Goal: Information Seeking & Learning: Learn about a topic

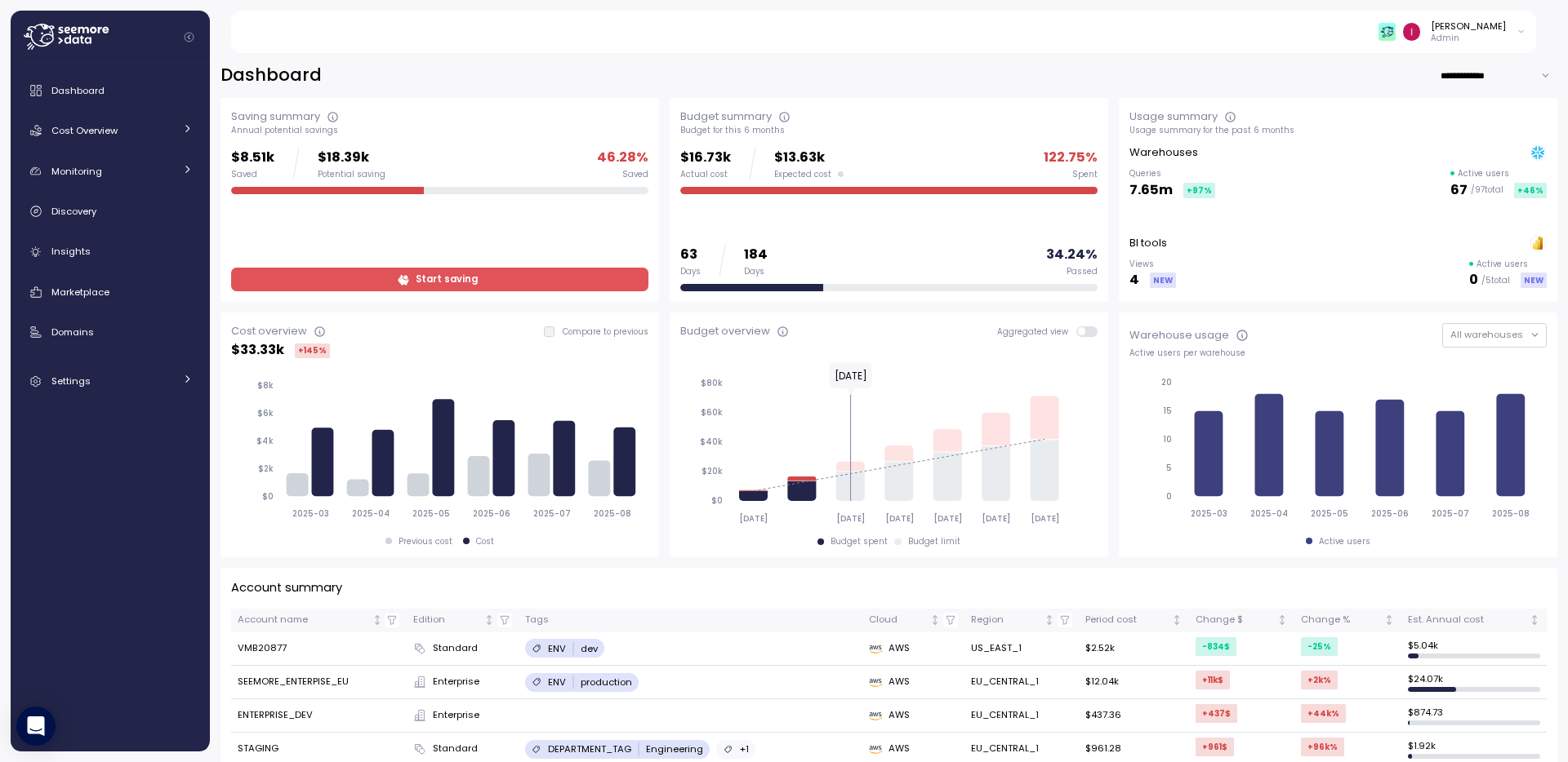
click at [1508, 44] on div "Idan Birnboim Admin" at bounding box center [893, 31] width 1287 height 42
click at [1499, 33] on p "Admin" at bounding box center [1468, 38] width 75 height 12
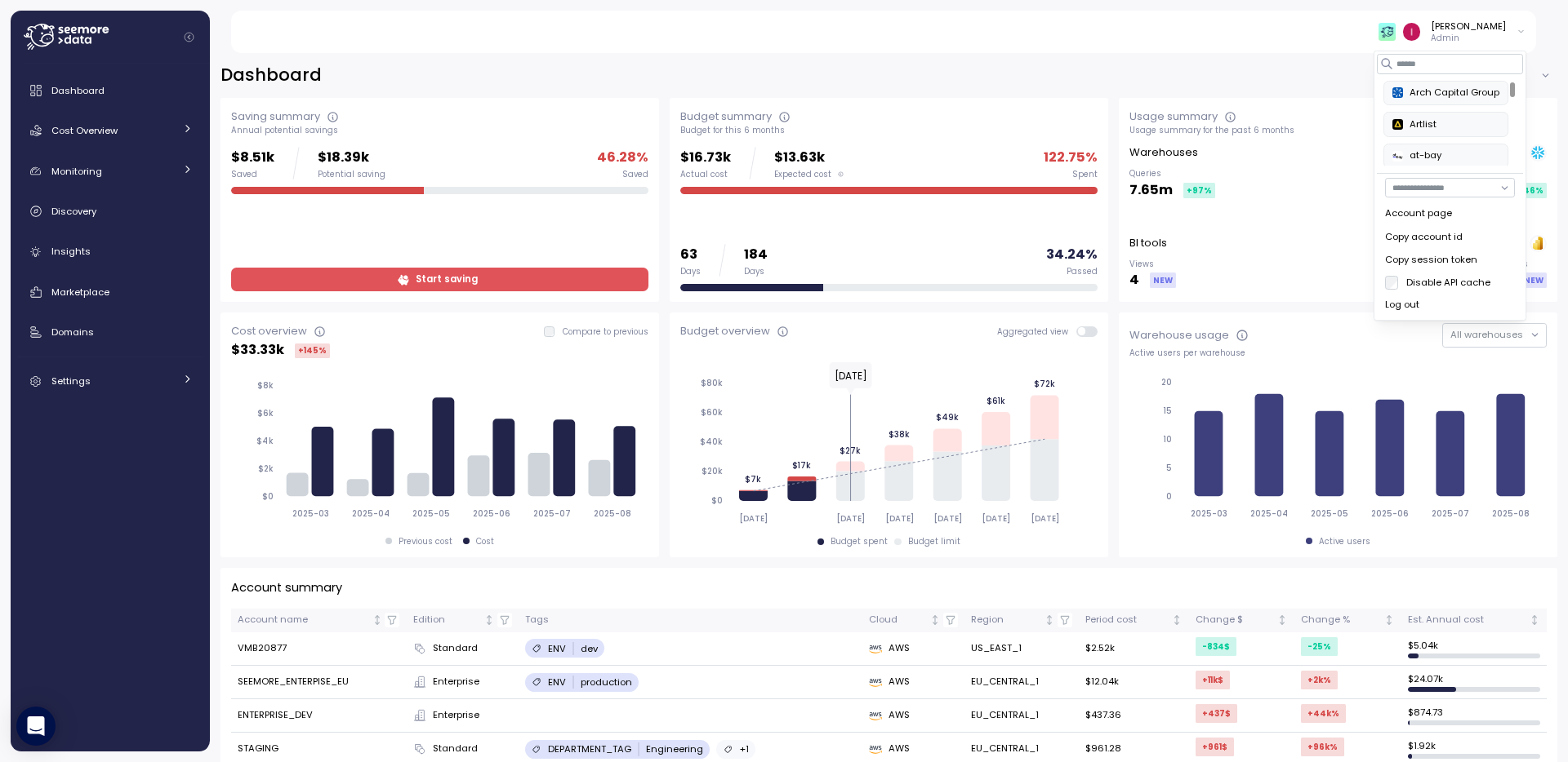
click at [1462, 263] on div "Copy session token" at bounding box center [1450, 260] width 130 height 14
click at [1006, 62] on div "**********" at bounding box center [889, 402] width 1358 height 720
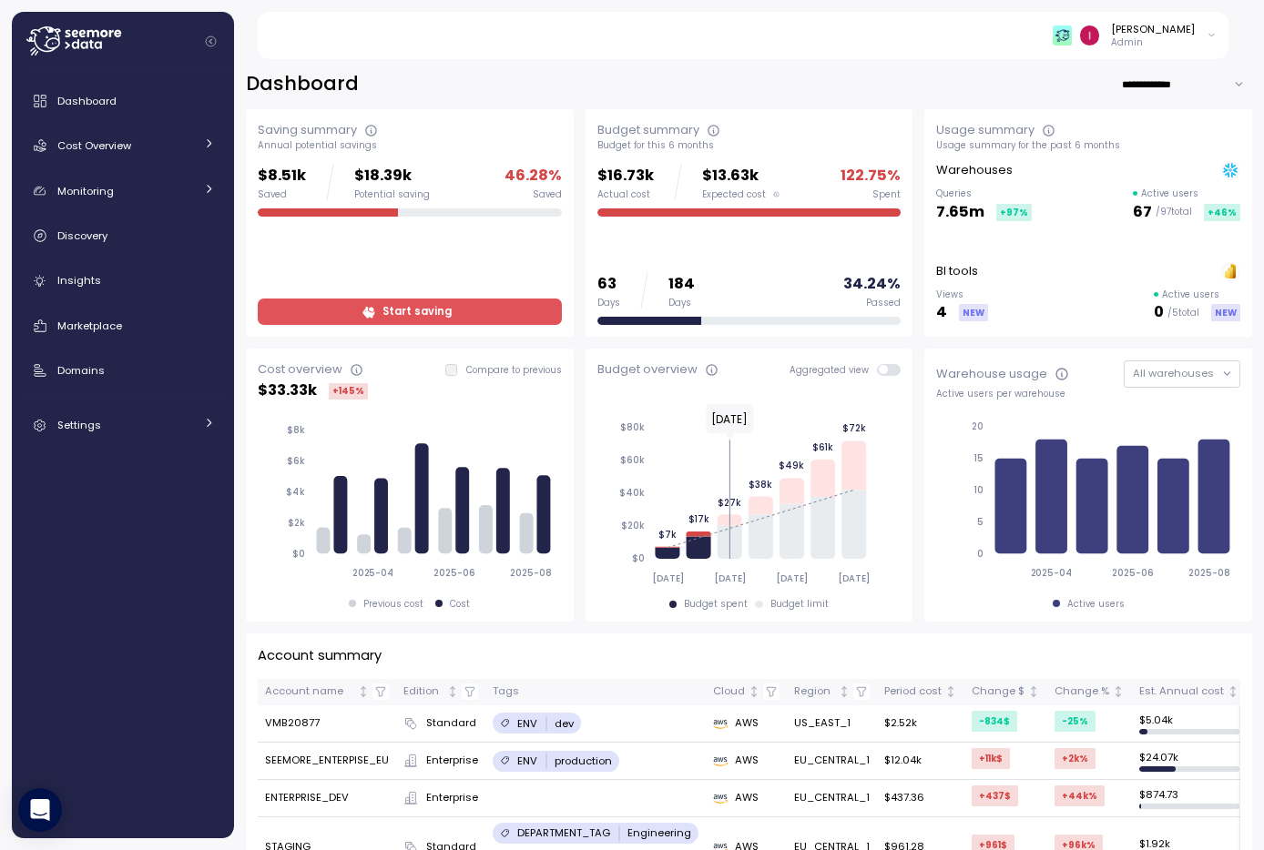
click at [1171, 24] on div "[PERSON_NAME]" at bounding box center [1153, 29] width 84 height 15
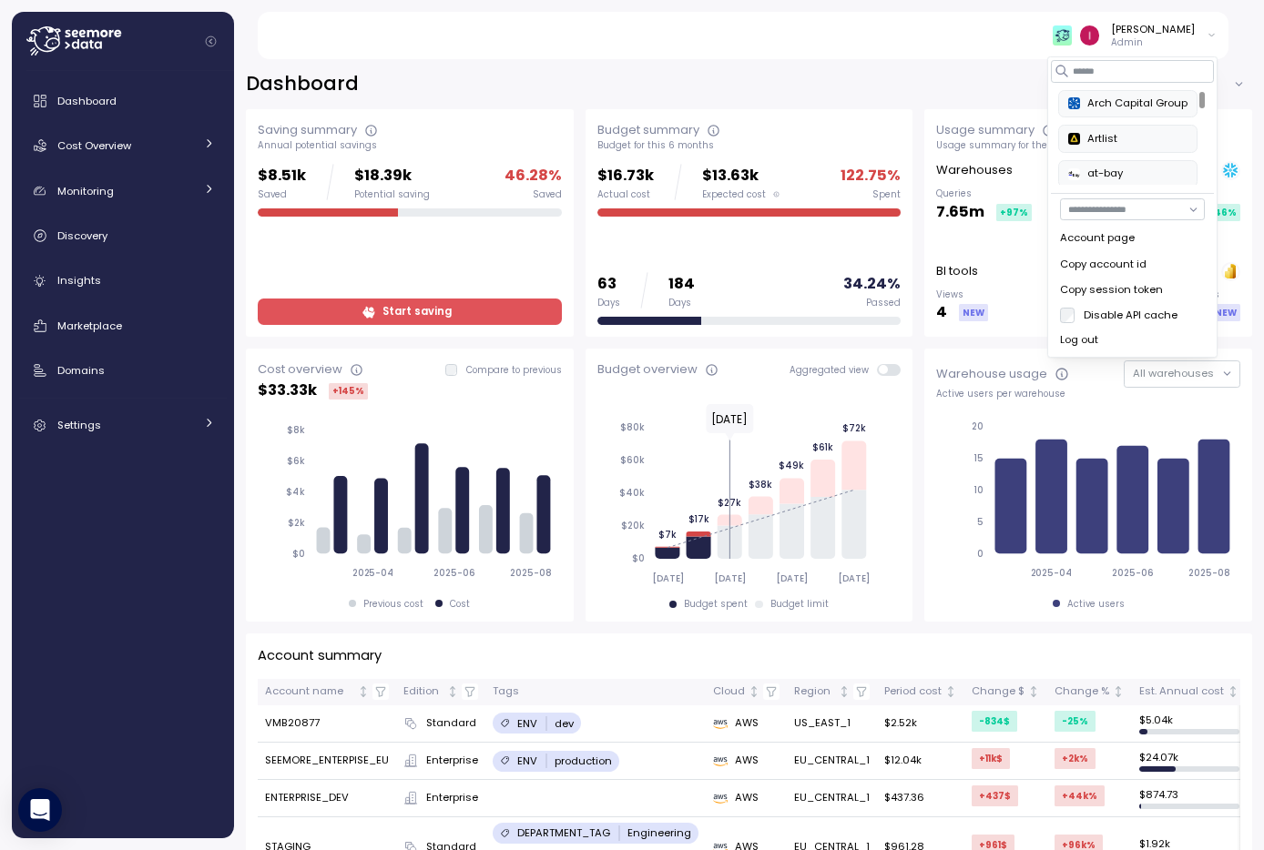
click at [1166, 293] on div "Copy session token" at bounding box center [1132, 290] width 145 height 16
click at [1151, 291] on div "Copy session token" at bounding box center [1132, 290] width 145 height 16
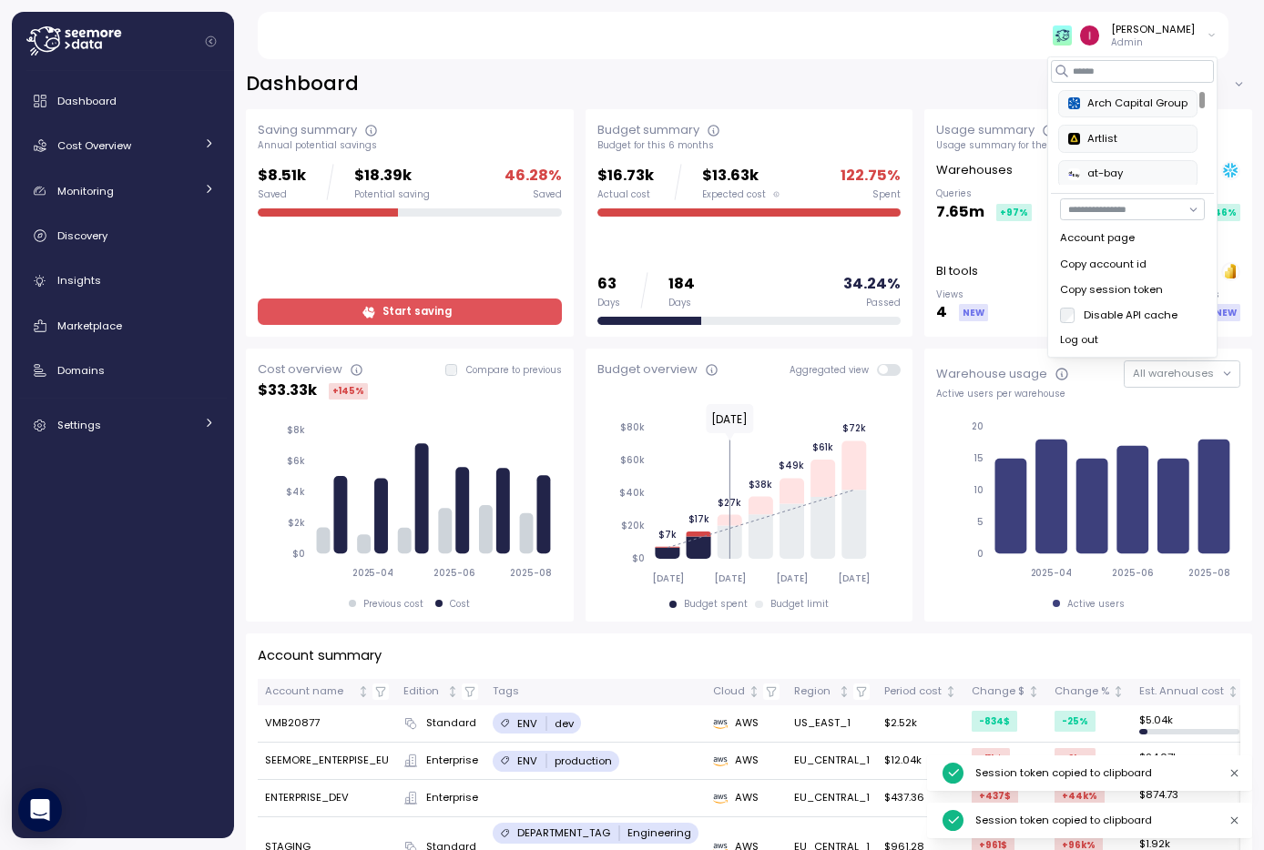
click at [1151, 291] on div "Copy session token" at bounding box center [1132, 290] width 145 height 16
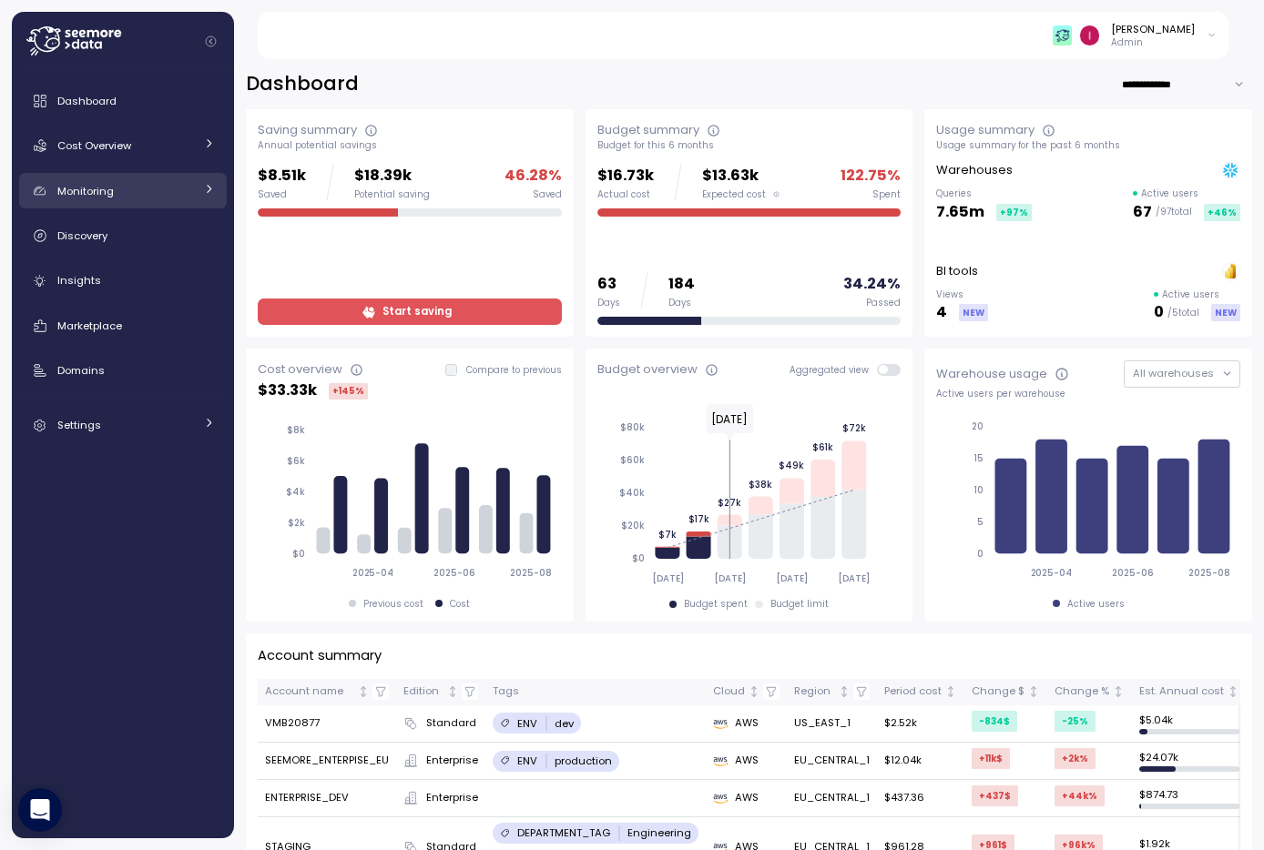
click at [135, 200] on link "Monitoring" at bounding box center [123, 191] width 208 height 36
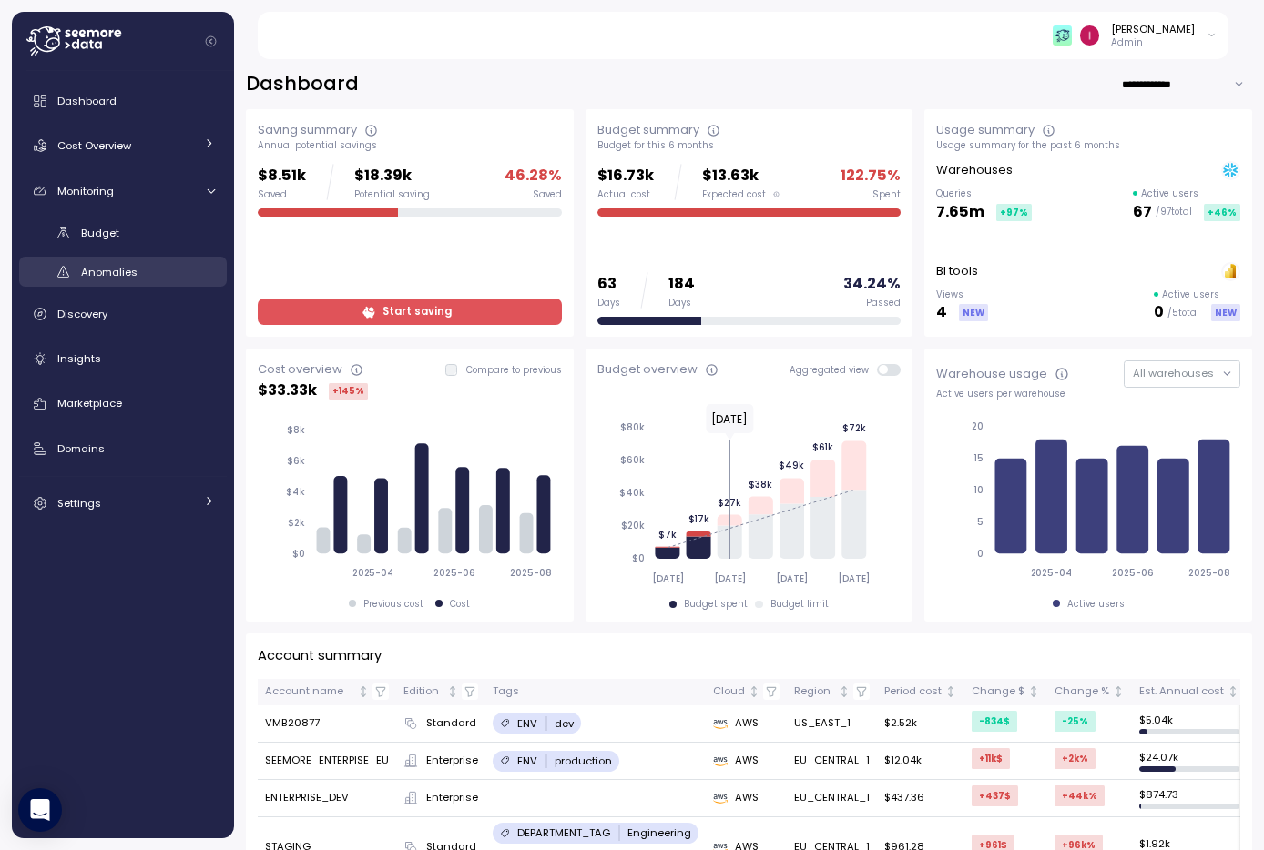
click at [137, 277] on div "Anomalies" at bounding box center [148, 272] width 134 height 18
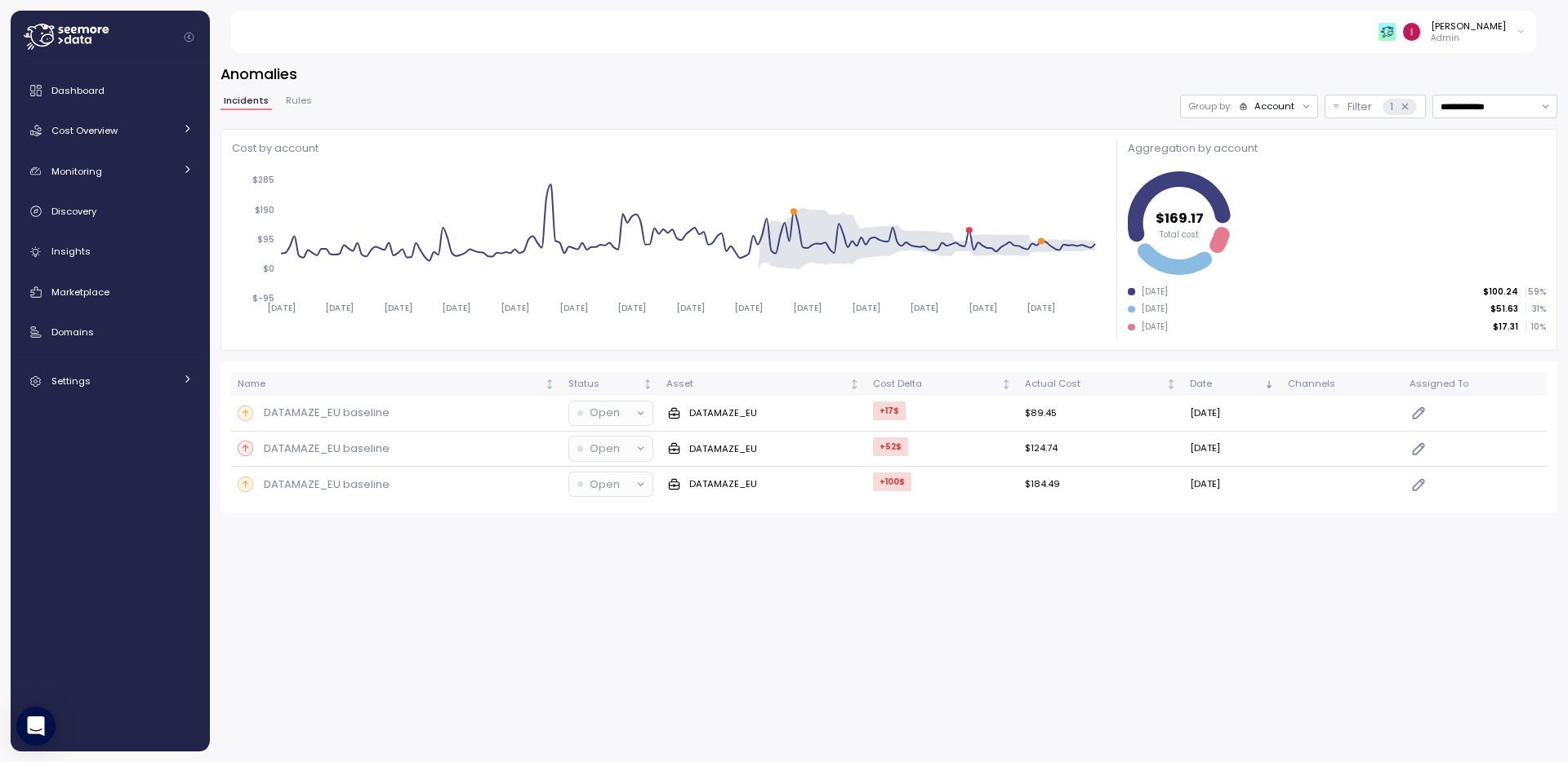
click at [300, 97] on span "Rules" at bounding box center [299, 100] width 26 height 9
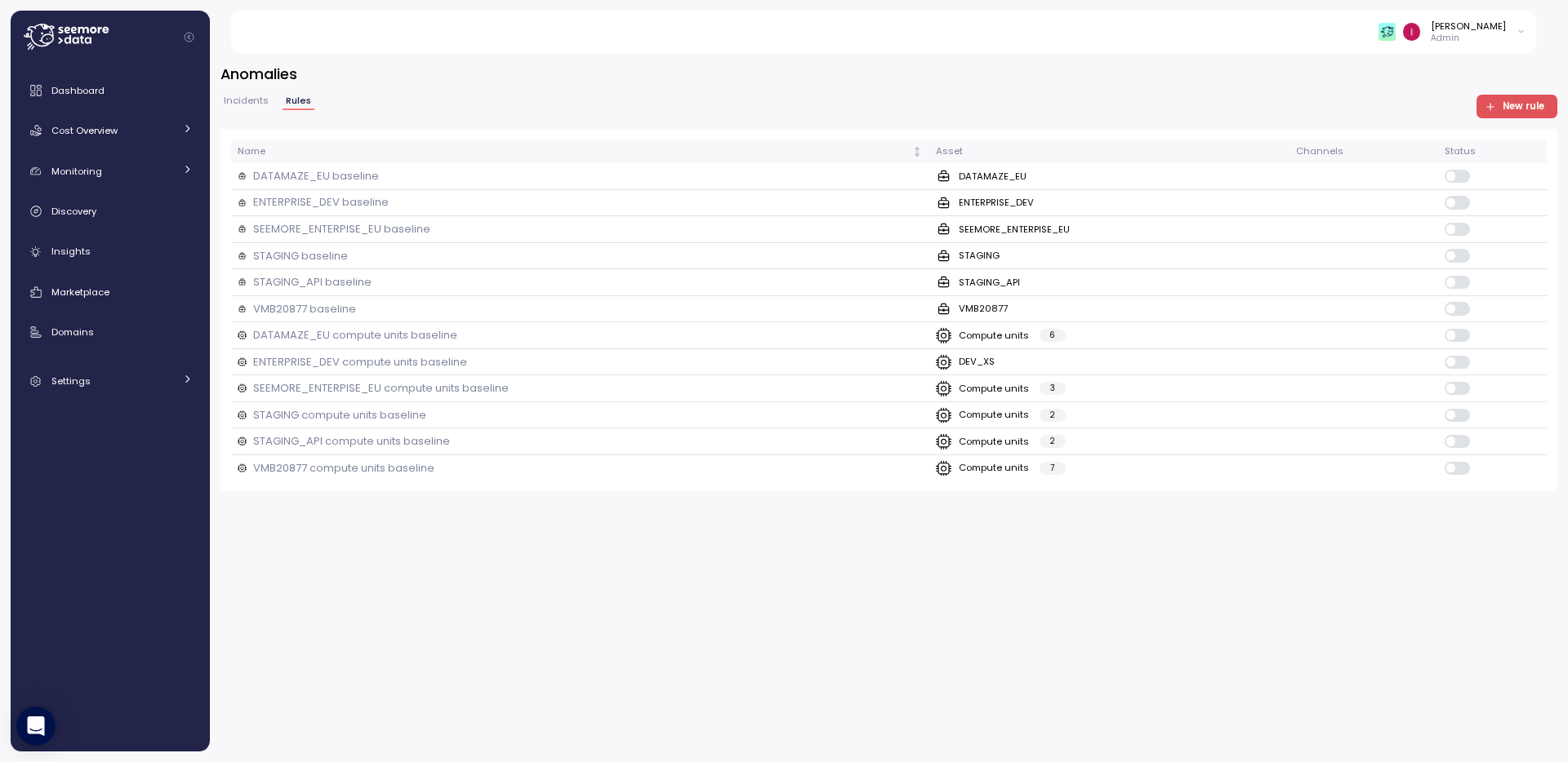
click at [228, 101] on span "Incidents" at bounding box center [246, 100] width 45 height 9
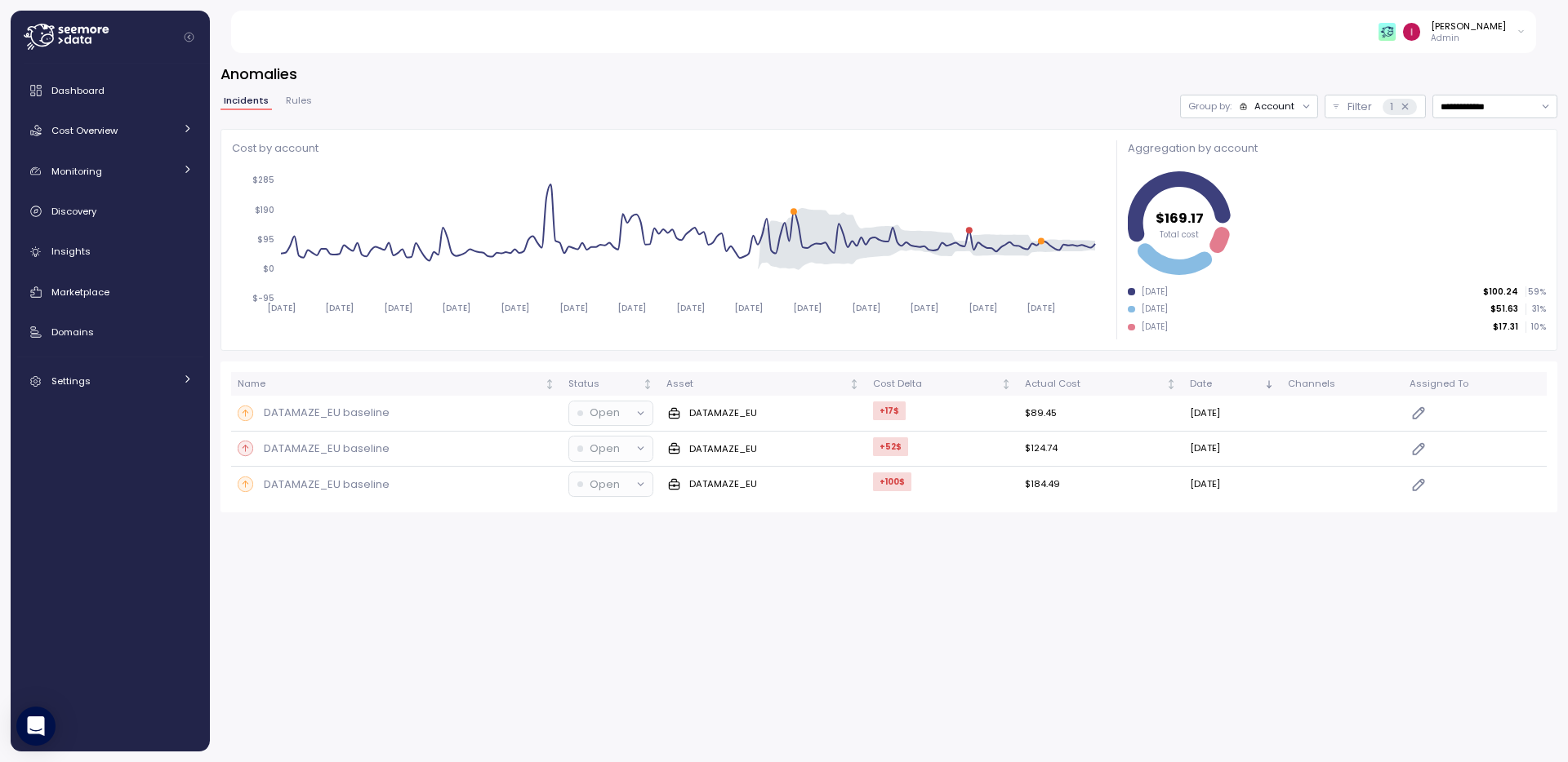
click at [292, 105] on span "Rules" at bounding box center [299, 100] width 26 height 9
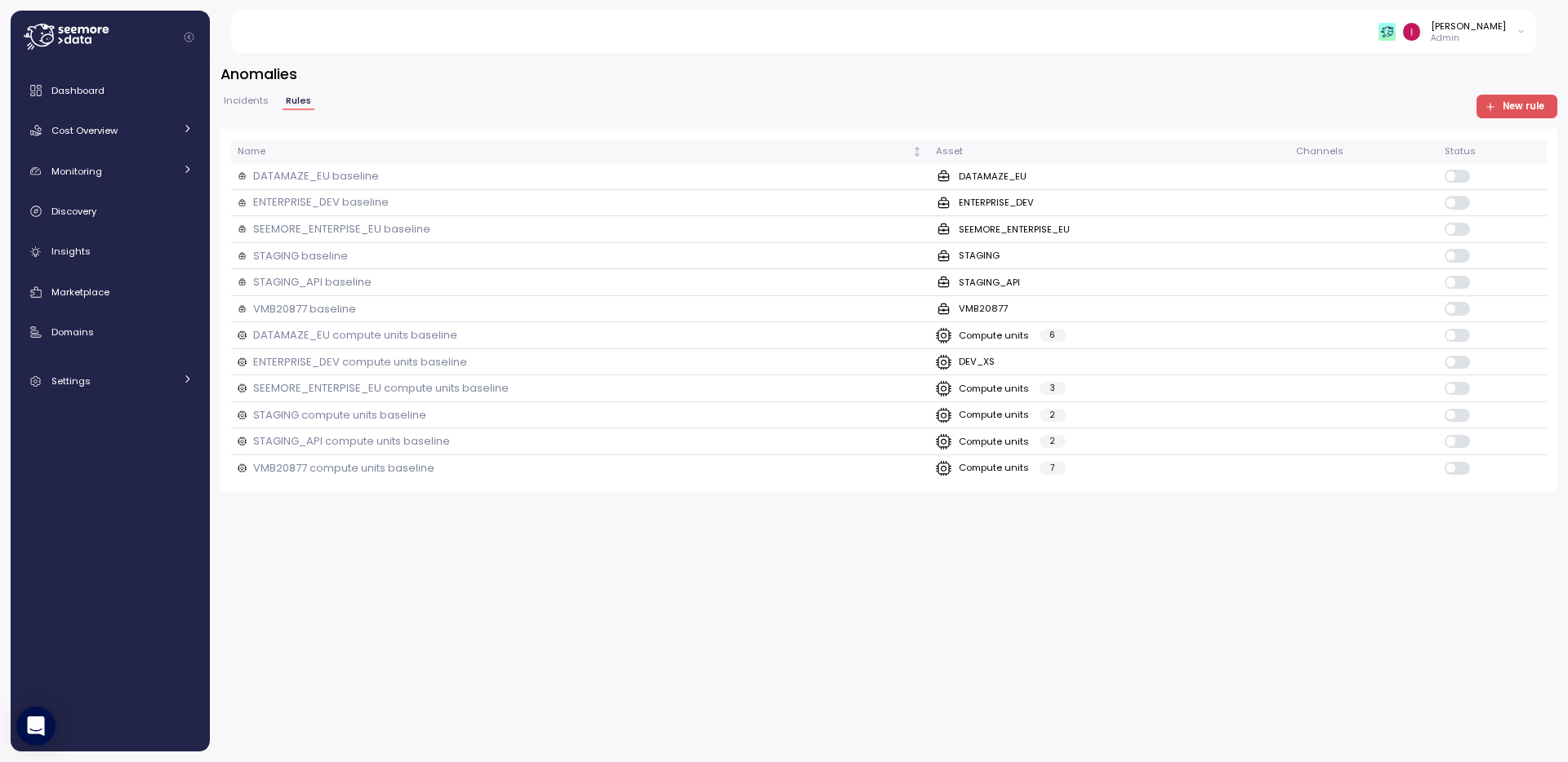
click at [253, 105] on span "Incidents" at bounding box center [246, 100] width 45 height 9
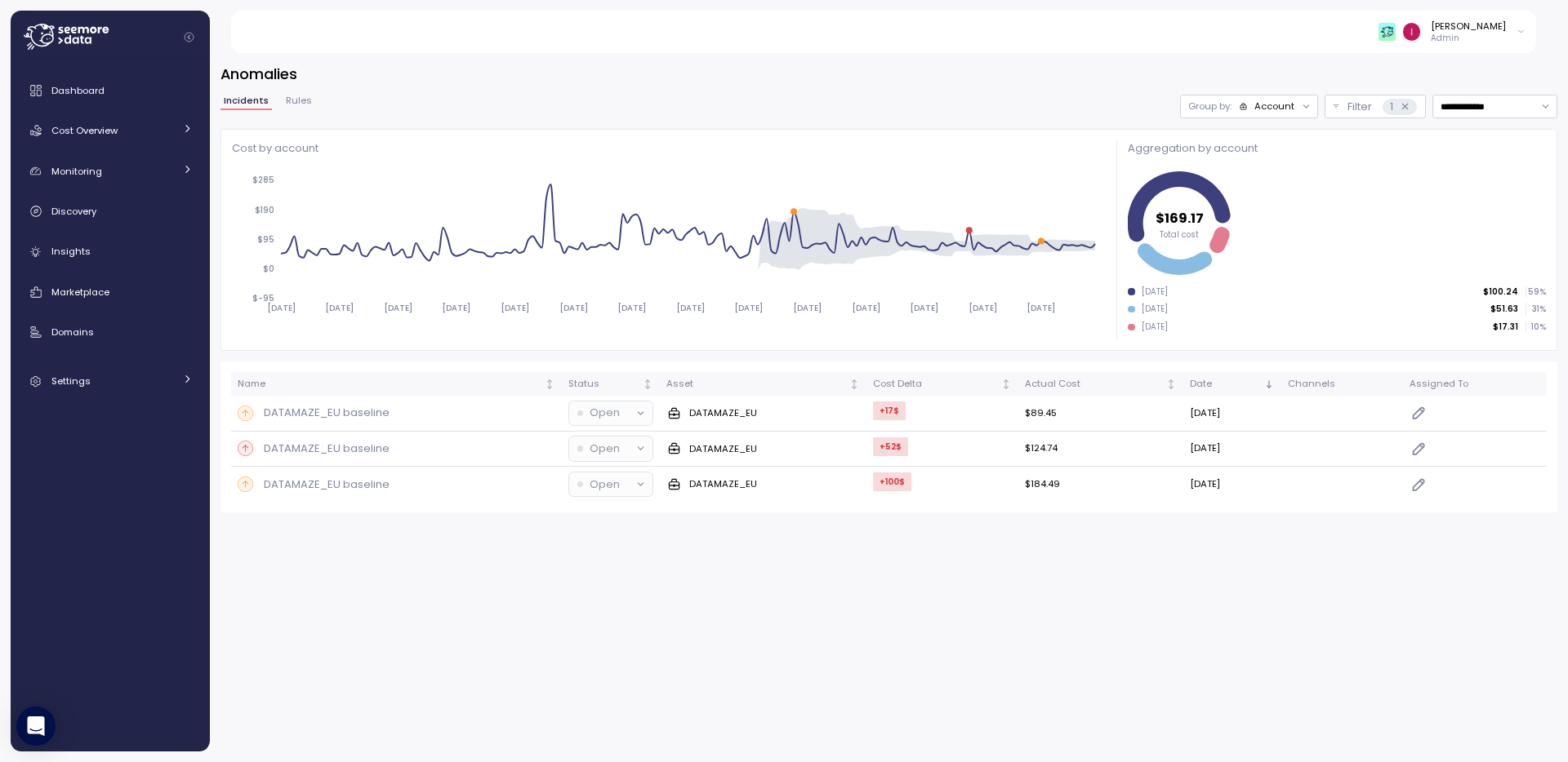
click at [1476, 22] on div "[PERSON_NAME]" at bounding box center [1468, 26] width 75 height 13
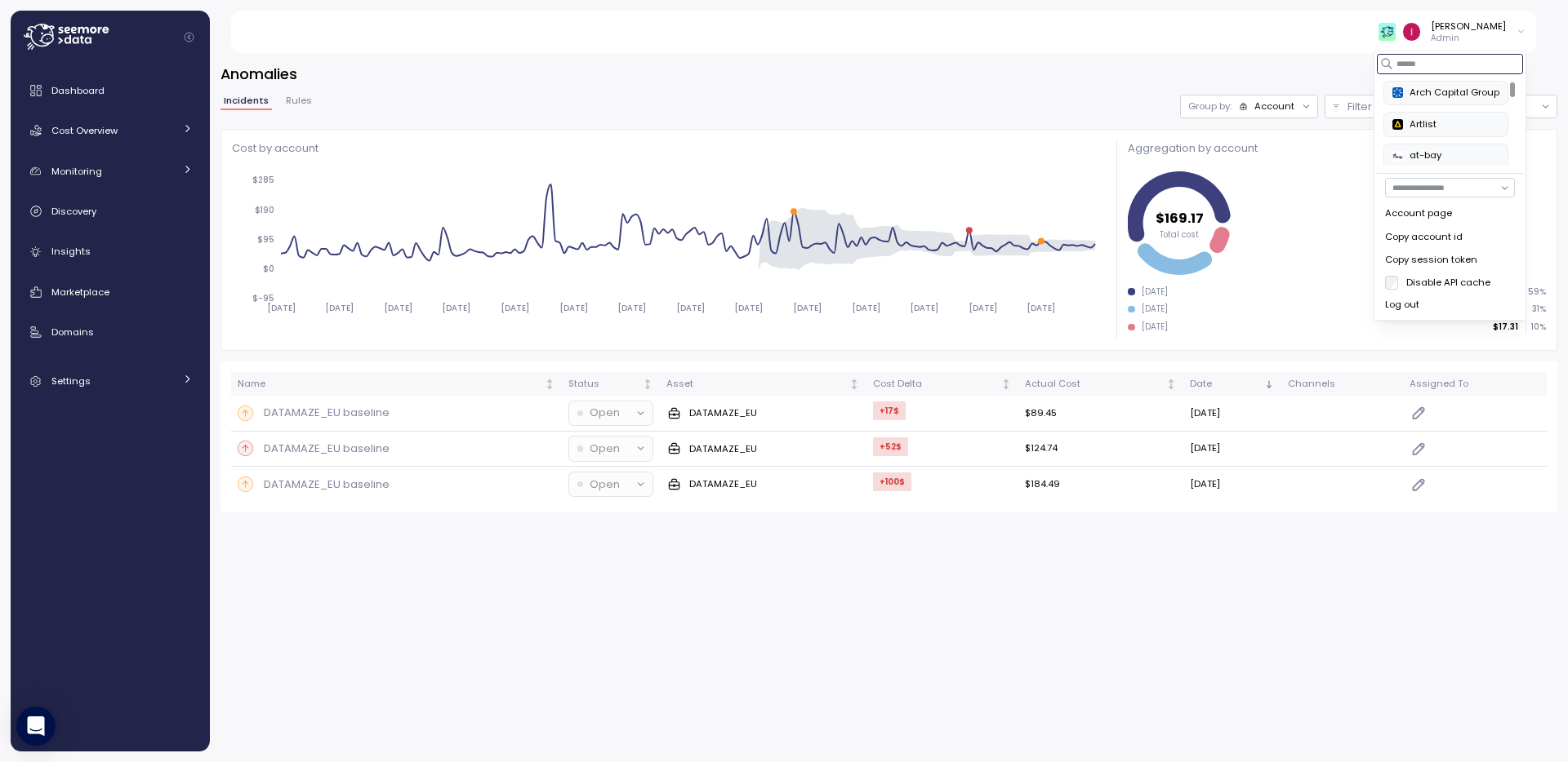
click at [1428, 64] on input at bounding box center [1450, 64] width 146 height 20
click at [1438, 84] on button "Arch Capital Group" at bounding box center [1445, 92] width 125 height 24
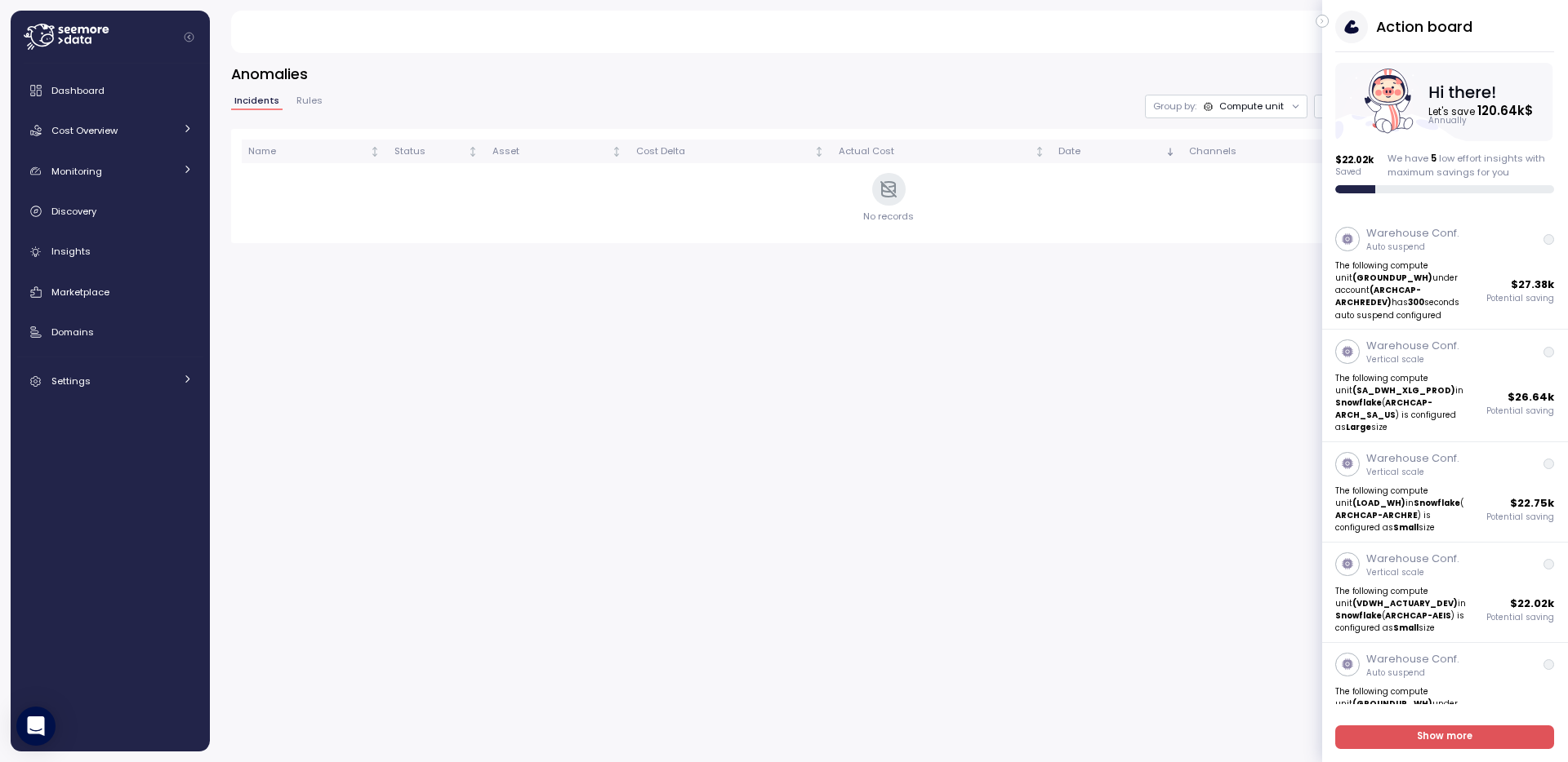
click at [1317, 17] on button "button" at bounding box center [1322, 21] width 13 height 13
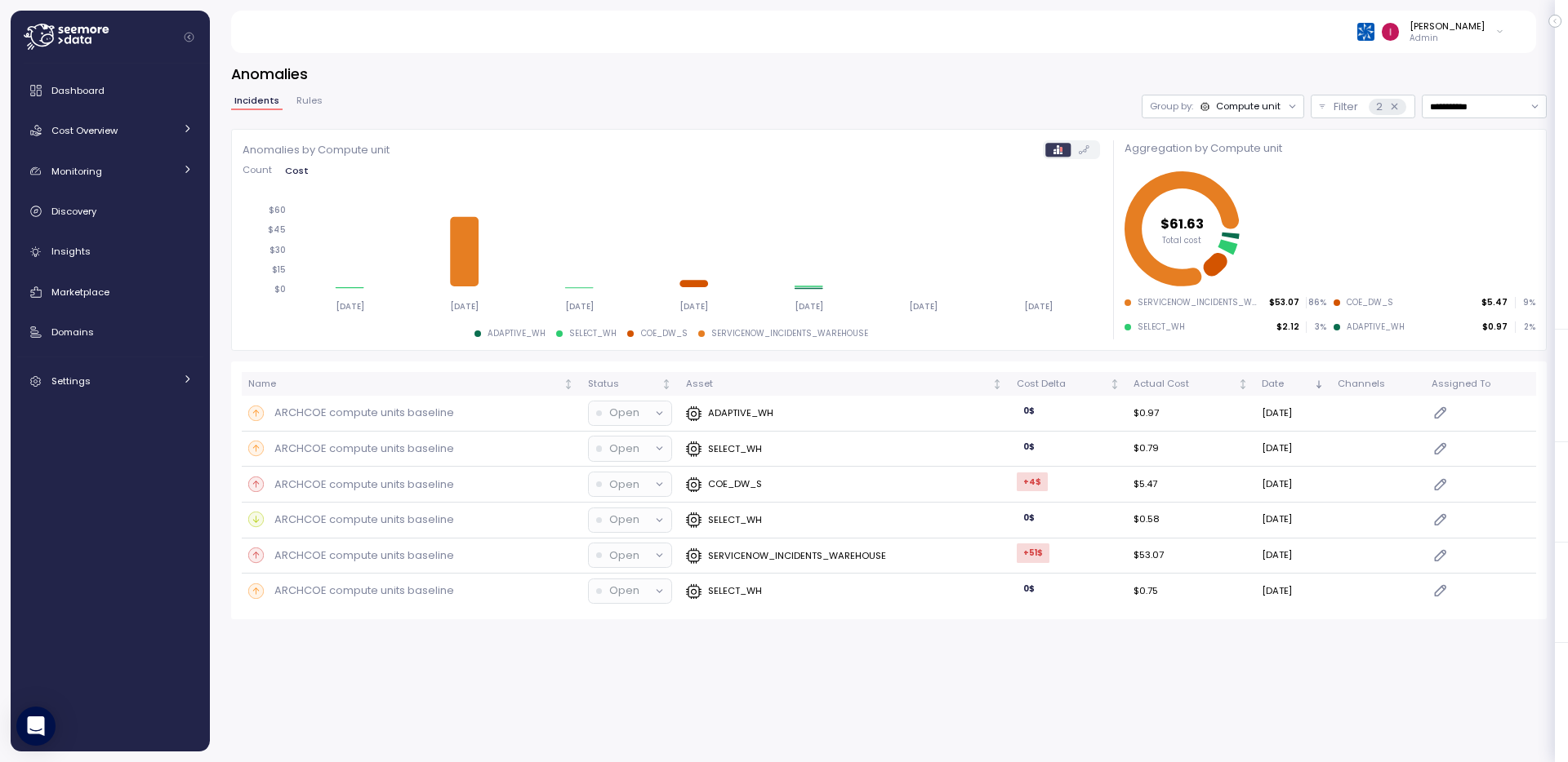
click at [320, 98] on button "Rules" at bounding box center [309, 102] width 32 height 13
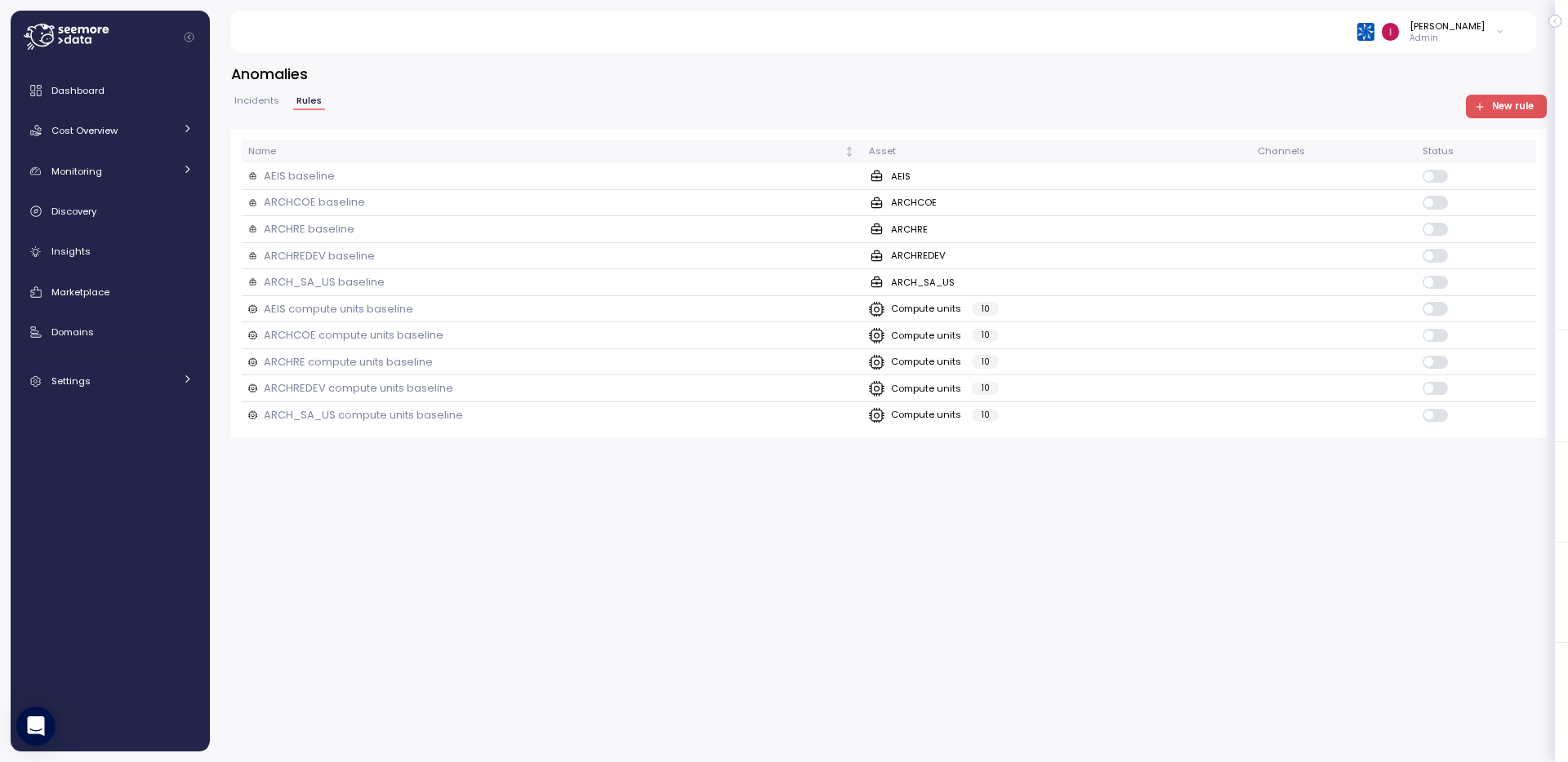
click at [251, 83] on h3 "Anomalies" at bounding box center [889, 74] width 1316 height 21
click at [254, 102] on span "Incidents" at bounding box center [257, 100] width 45 height 9
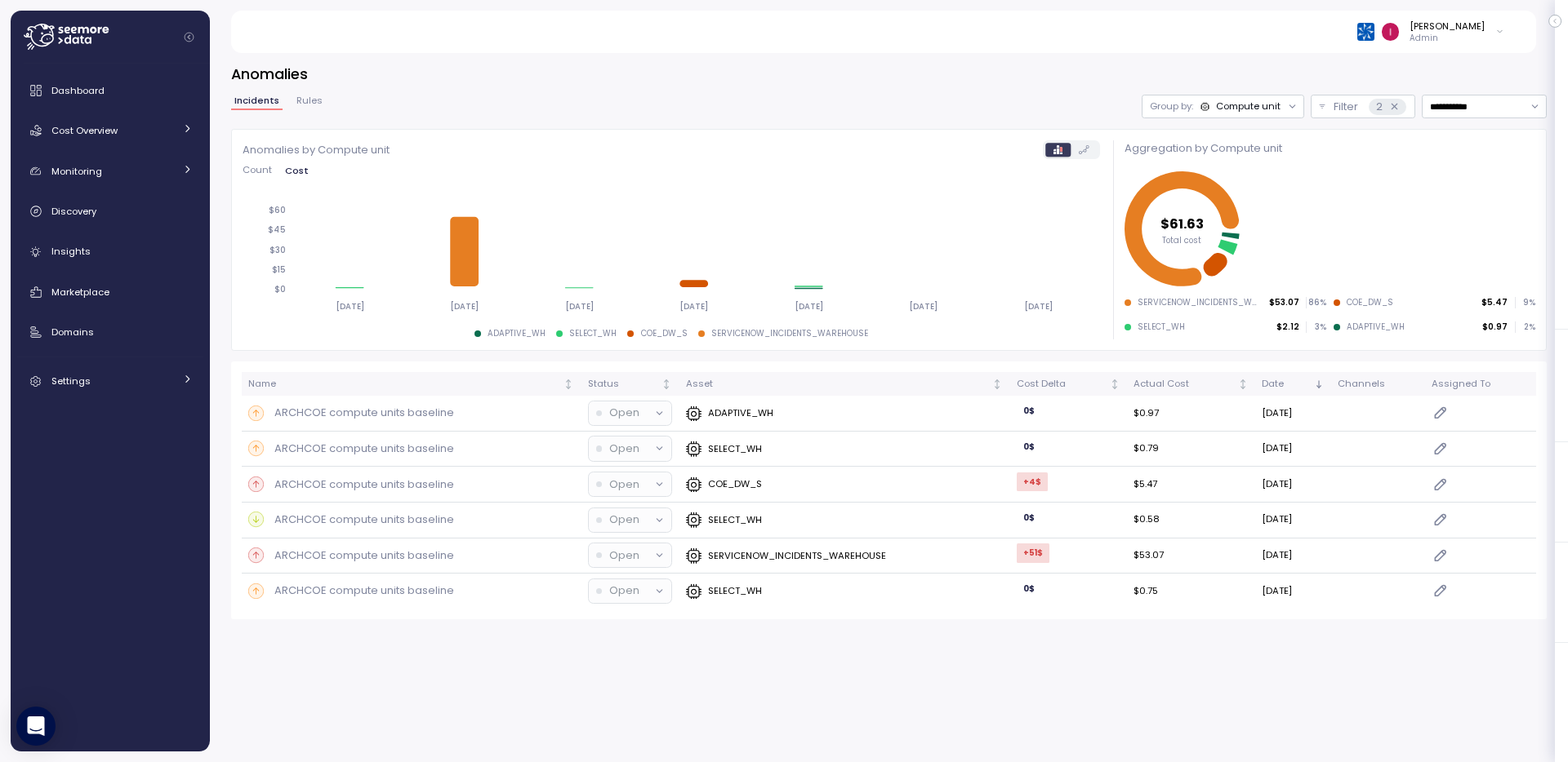
click at [1267, 98] on div "Group by: Compute unit" at bounding box center [1223, 107] width 162 height 23
click at [1227, 143] on p "Account" at bounding box center [1226, 142] width 40 height 13
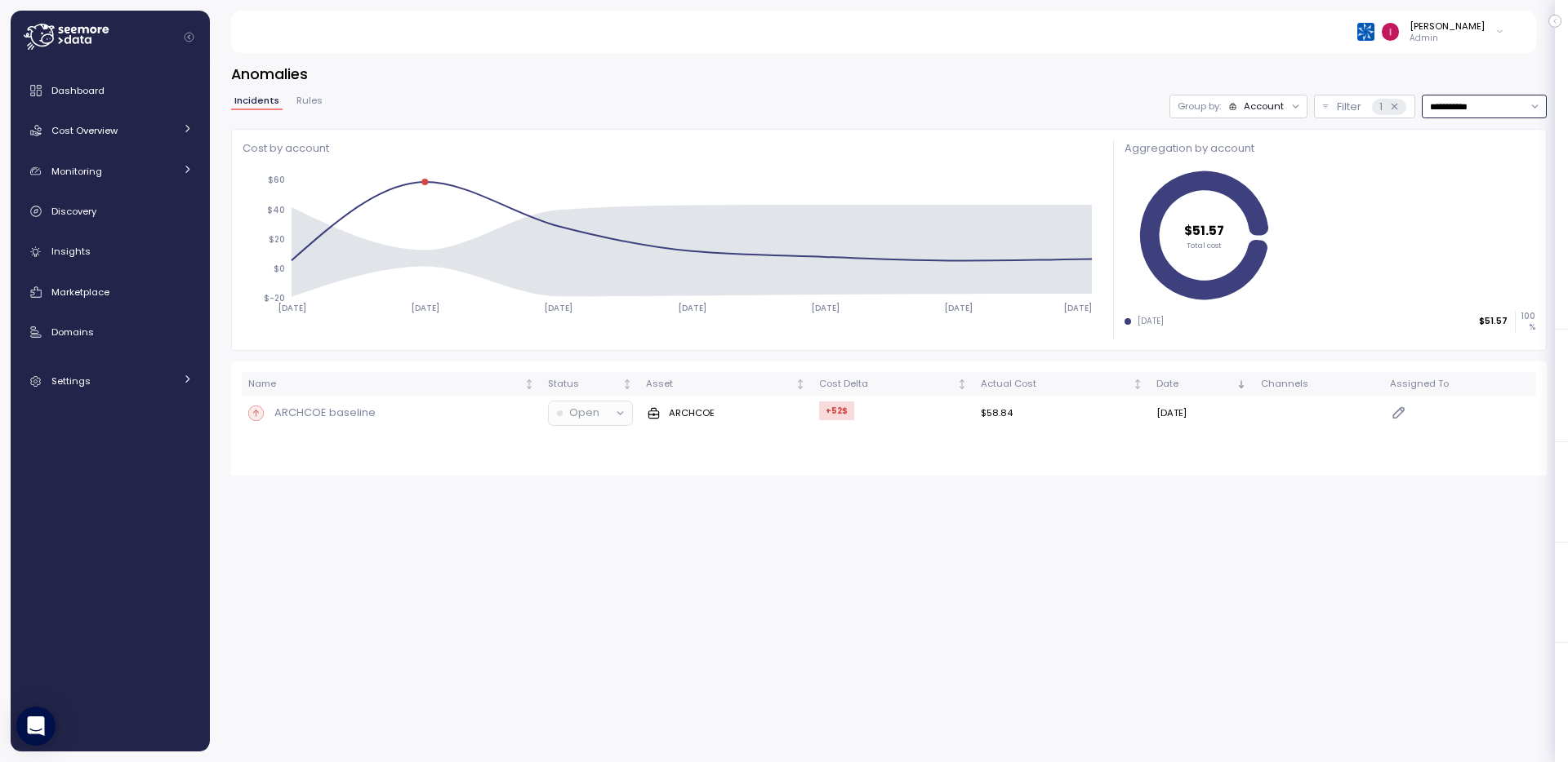
click at [1493, 105] on input "**********" at bounding box center [1484, 107] width 125 height 23
click at [1442, 227] on span "Last 30 days" at bounding box center [1459, 229] width 60 height 14
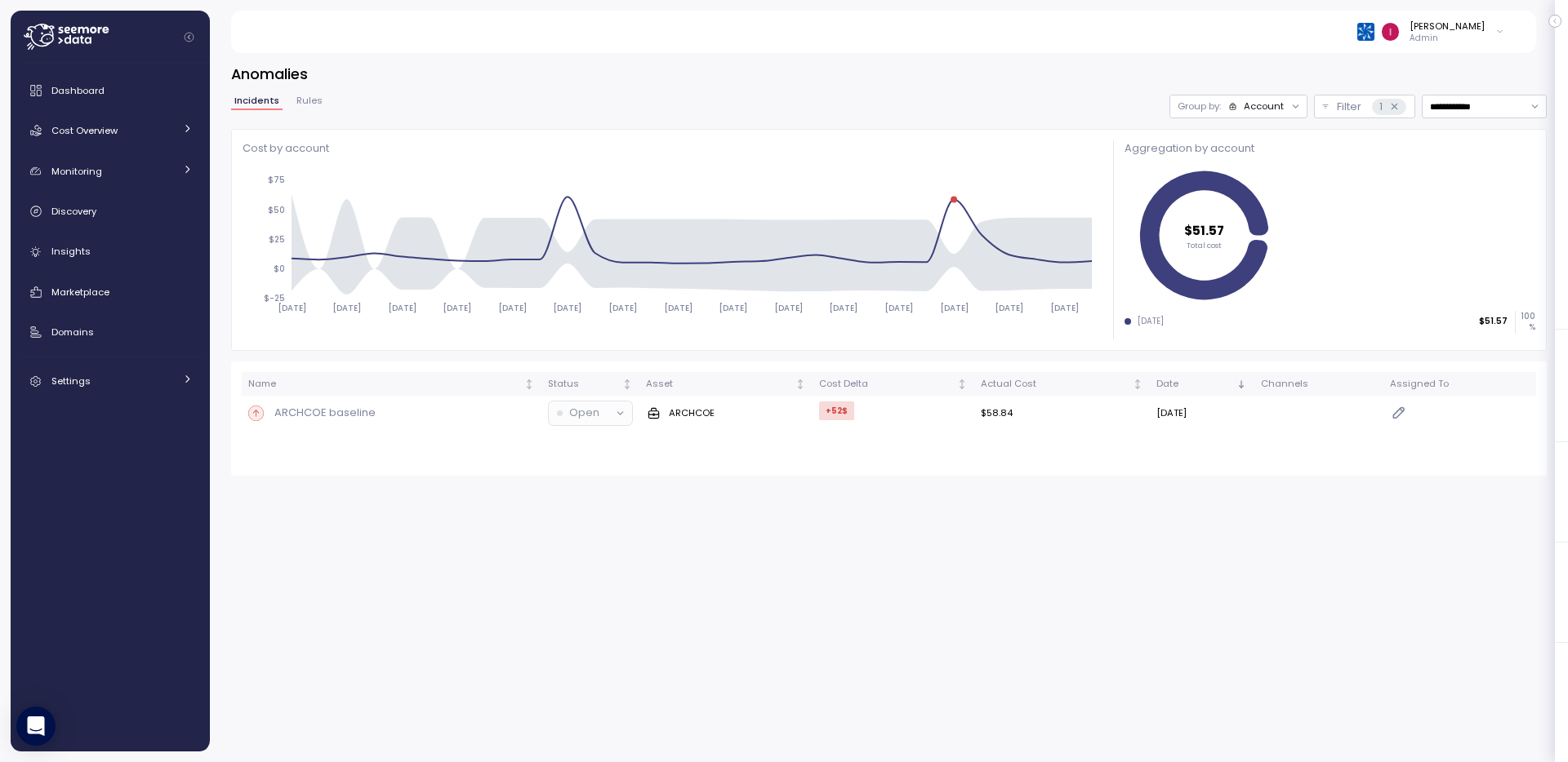
click at [1291, 104] on icon at bounding box center [1296, 107] width 11 height 11
click at [1265, 166] on p "Compute unit" at bounding box center [1254, 169] width 65 height 13
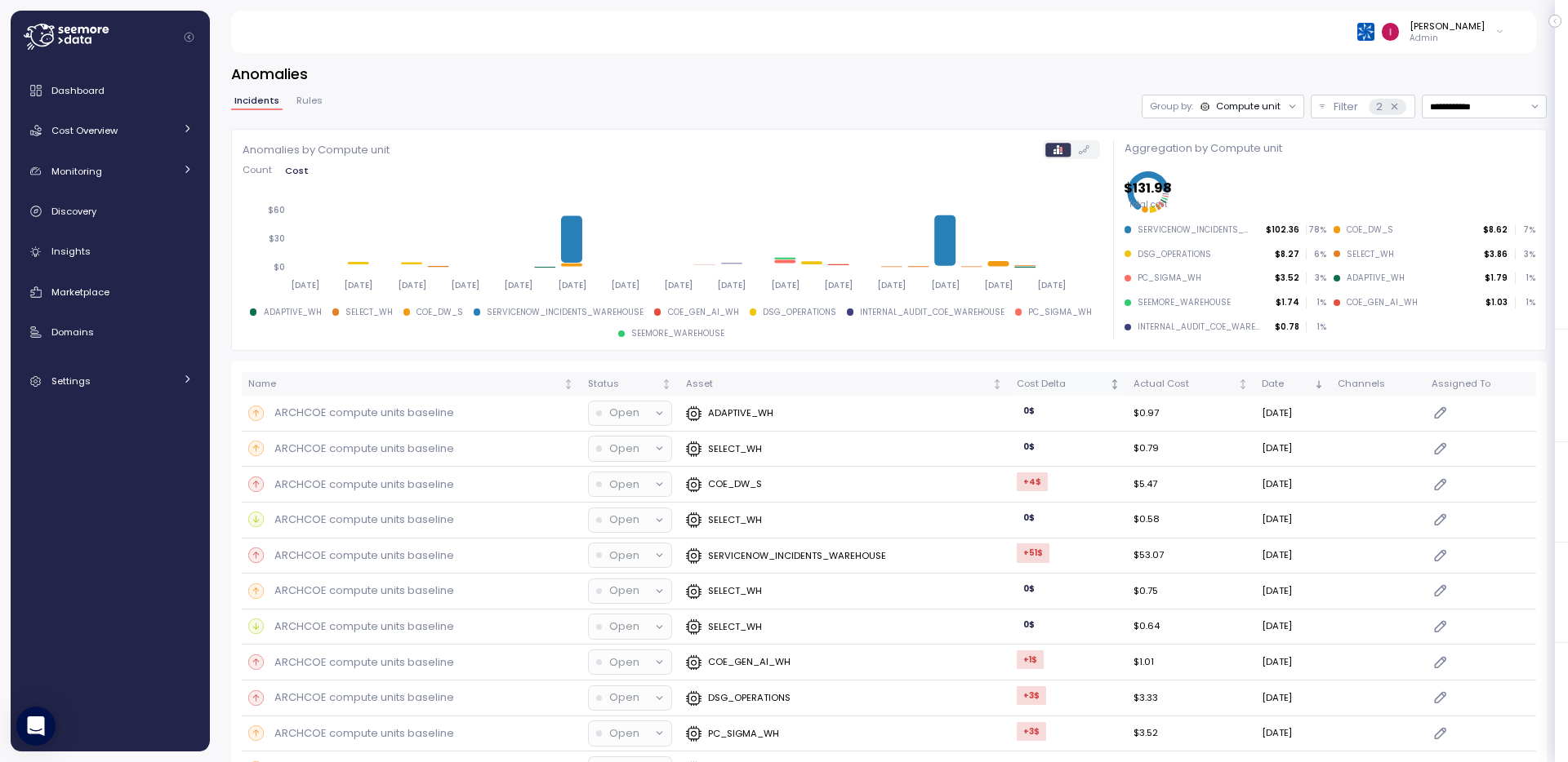
click at [1110, 385] on icon "Not sorted" at bounding box center [1115, 384] width 12 height 12
click at [1317, 381] on icon "Not sorted" at bounding box center [1319, 384] width 12 height 12
click at [1216, 107] on div "Compute unit" at bounding box center [1249, 106] width 65 height 13
click at [1209, 144] on p "Account" at bounding box center [1214, 142] width 40 height 13
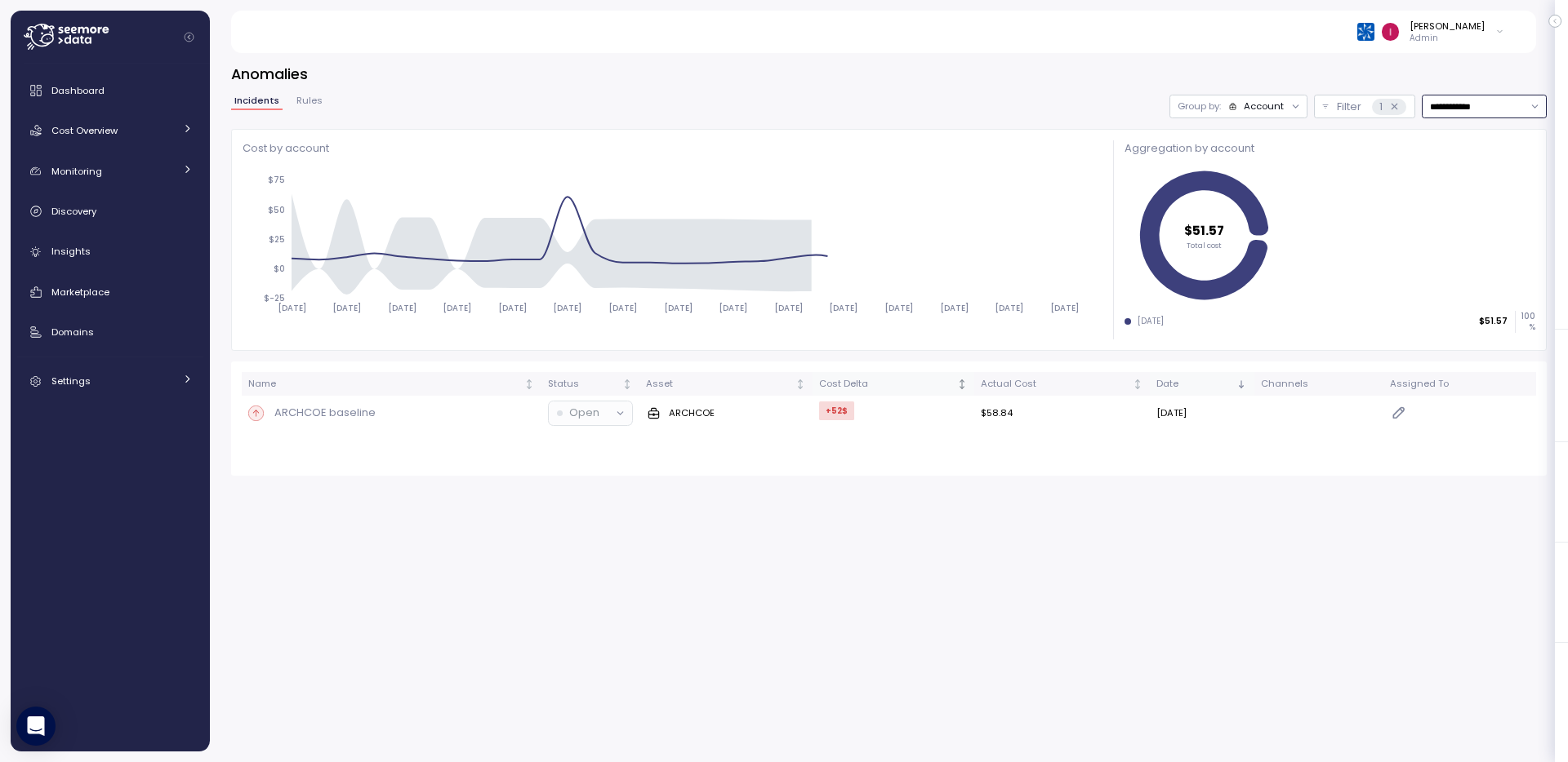
click at [1496, 110] on input "**********" at bounding box center [1484, 107] width 125 height 23
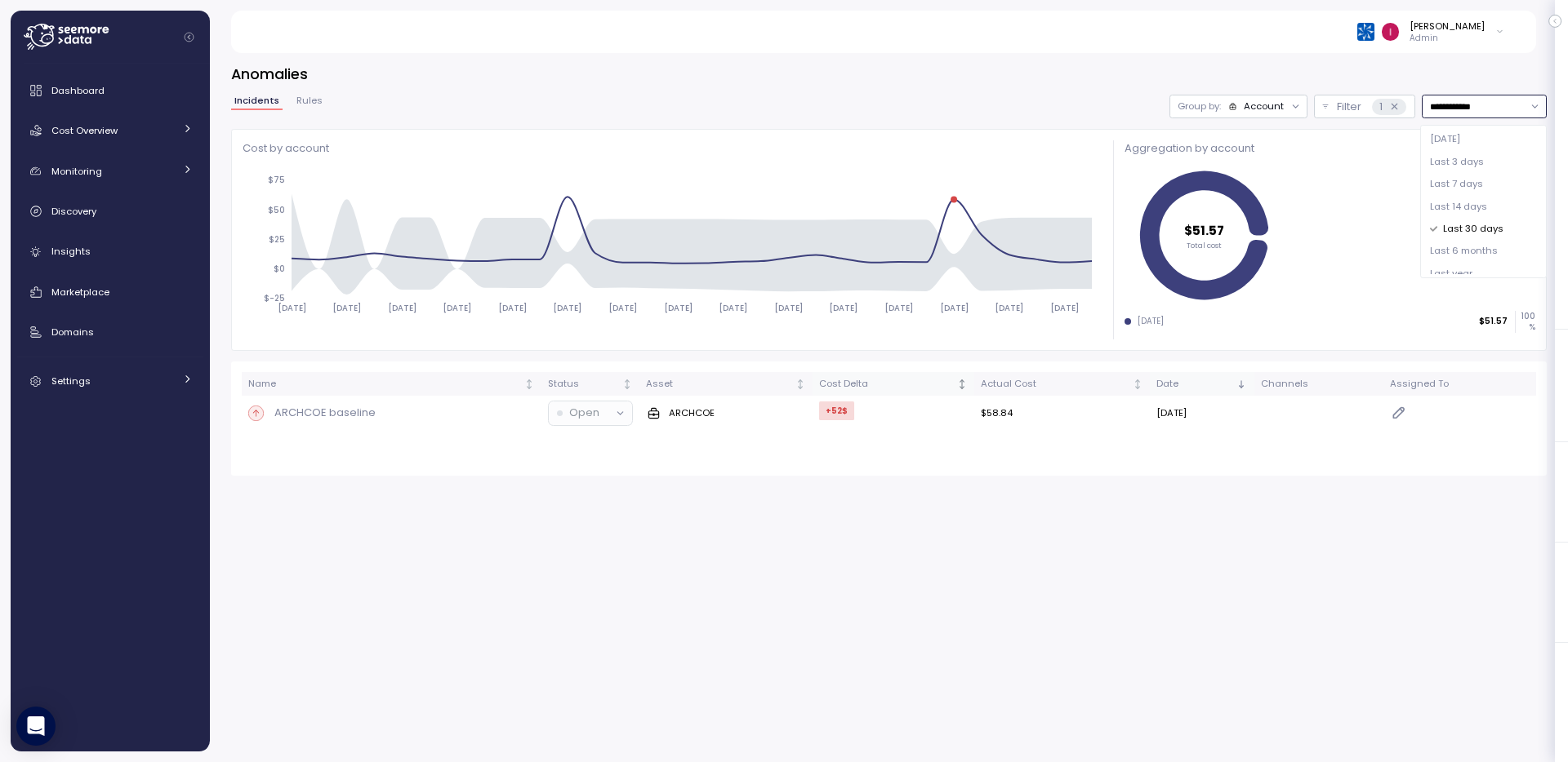
click at [1465, 222] on span "Last 30 days" at bounding box center [1473, 229] width 60 height 14
click at [1469, 103] on input "**********" at bounding box center [1484, 107] width 125 height 23
click at [1477, 214] on div "Last 14 days" at bounding box center [1483, 207] width 119 height 22
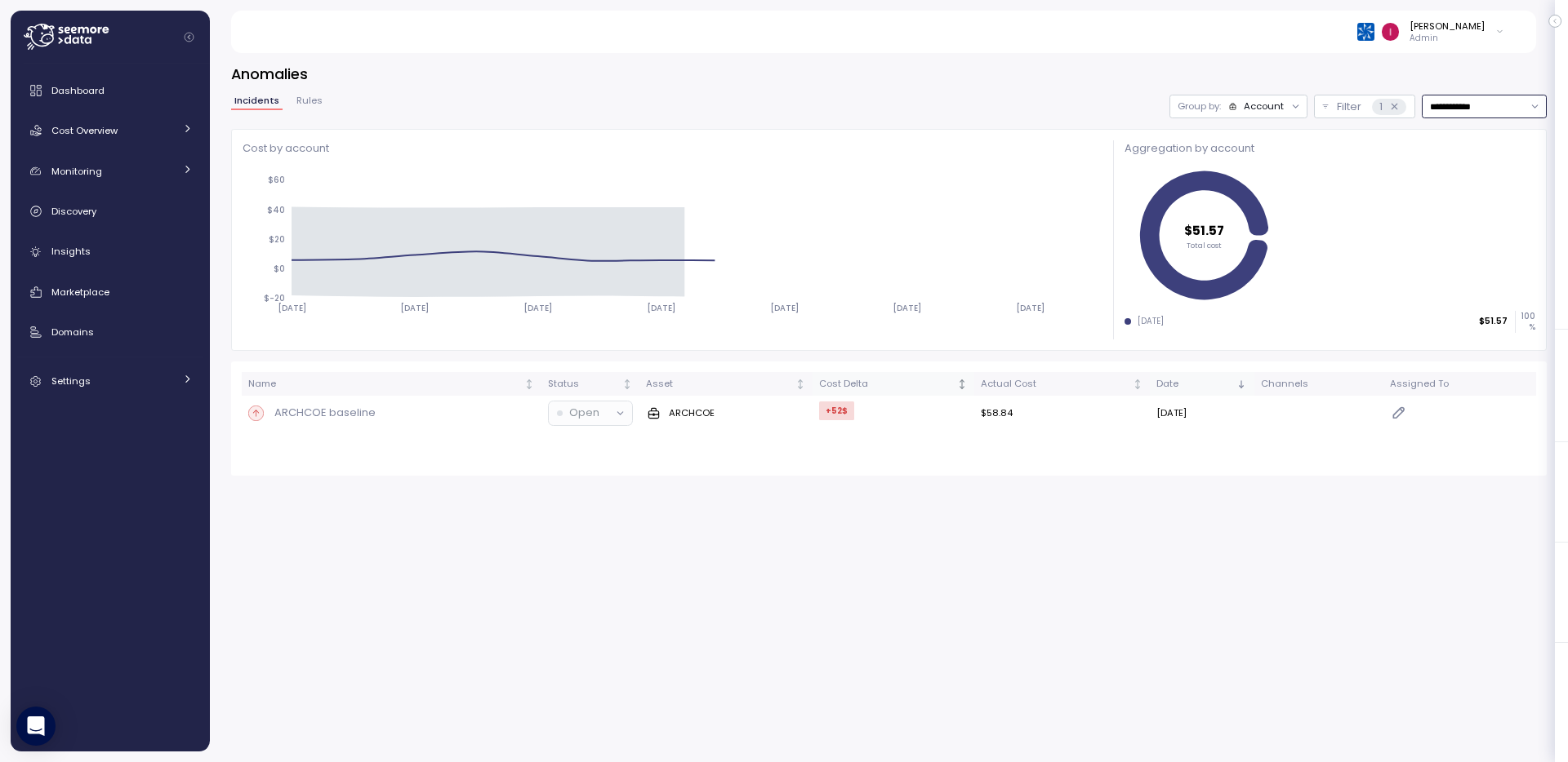
click at [1474, 104] on input "**********" at bounding box center [1484, 107] width 125 height 23
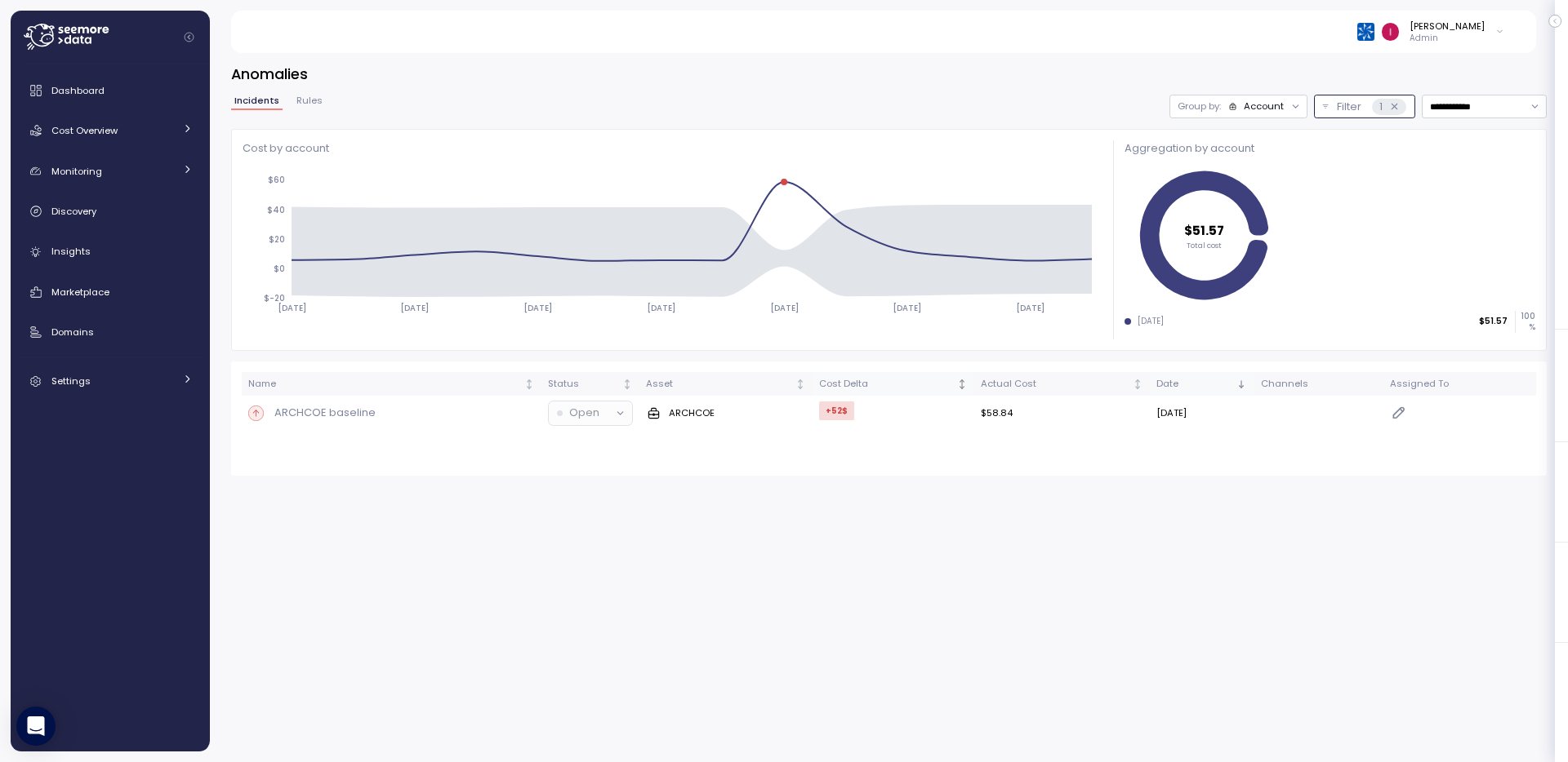
click at [1318, 107] on button "Filter 1" at bounding box center [1364, 107] width 101 height 23
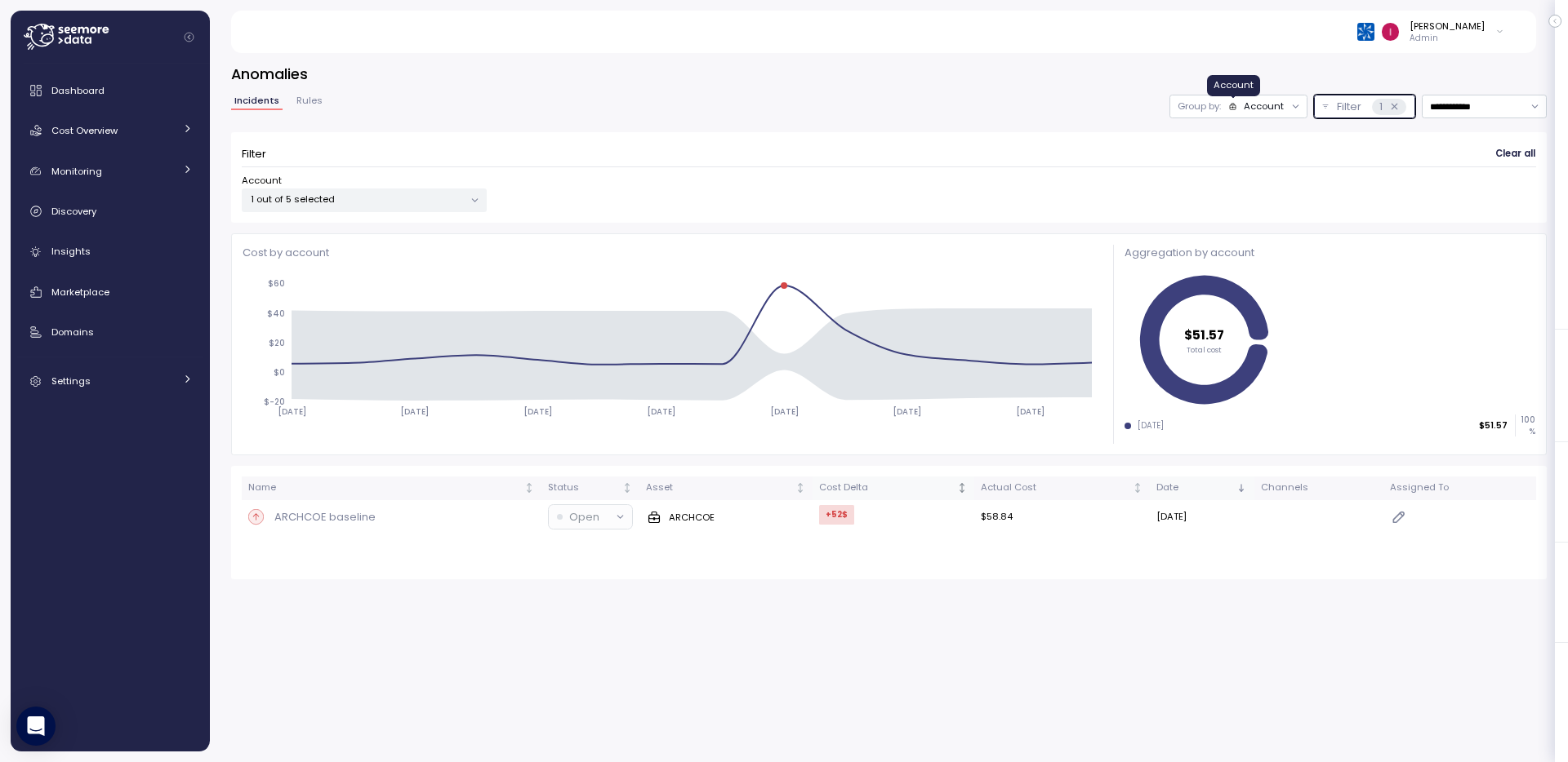
click at [1237, 103] on icon at bounding box center [1233, 107] width 9 height 9
click at [1255, 164] on p "Compute unit" at bounding box center [1254, 169] width 65 height 13
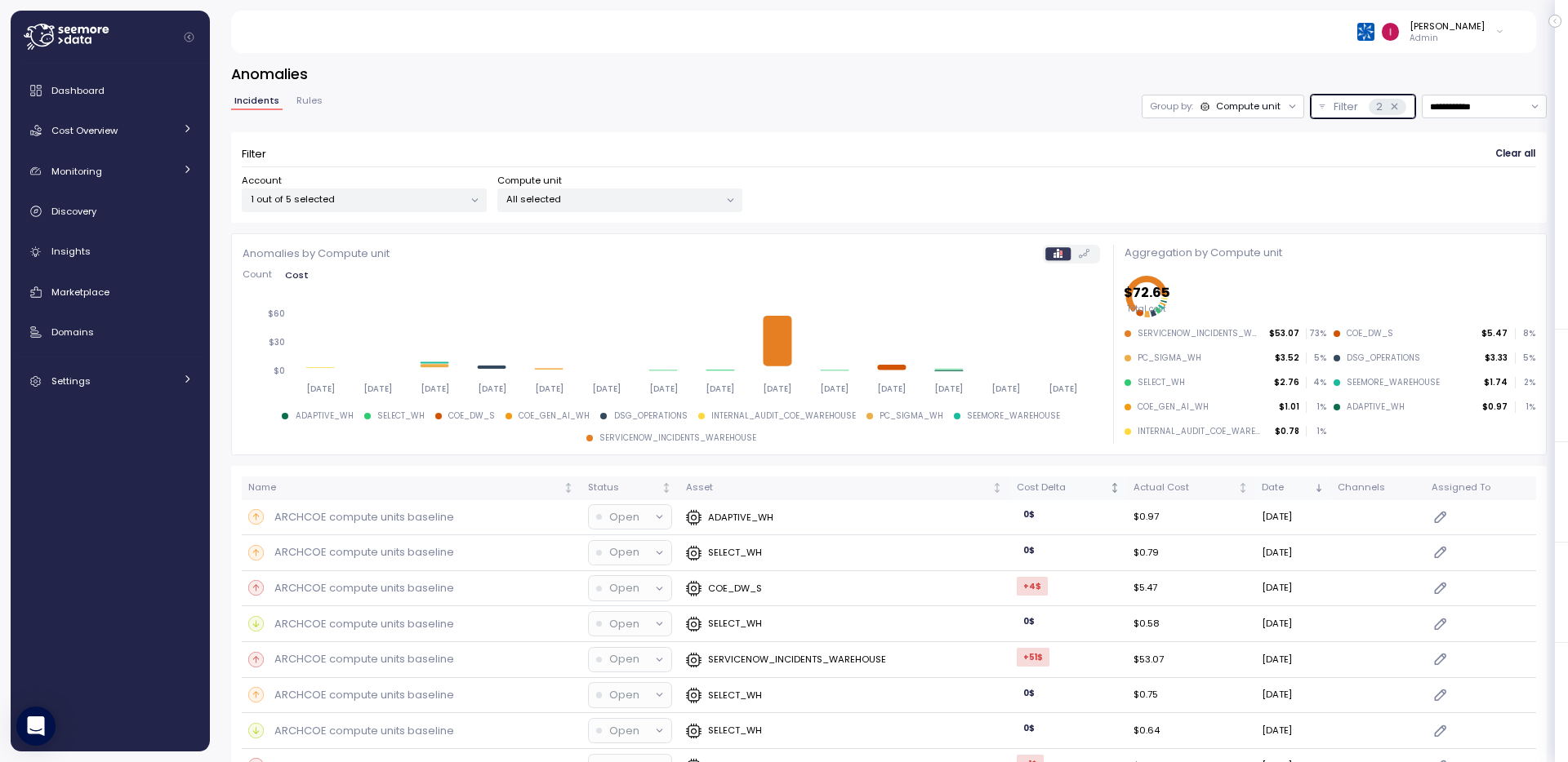
click at [306, 200] on p "1 out of 5 selected" at bounding box center [358, 199] width 213 height 13
click at [641, 148] on div "Filter Clear all" at bounding box center [889, 154] width 1294 height 23
click at [613, 199] on p "28 out of 352 selected" at bounding box center [614, 199] width 213 height 13
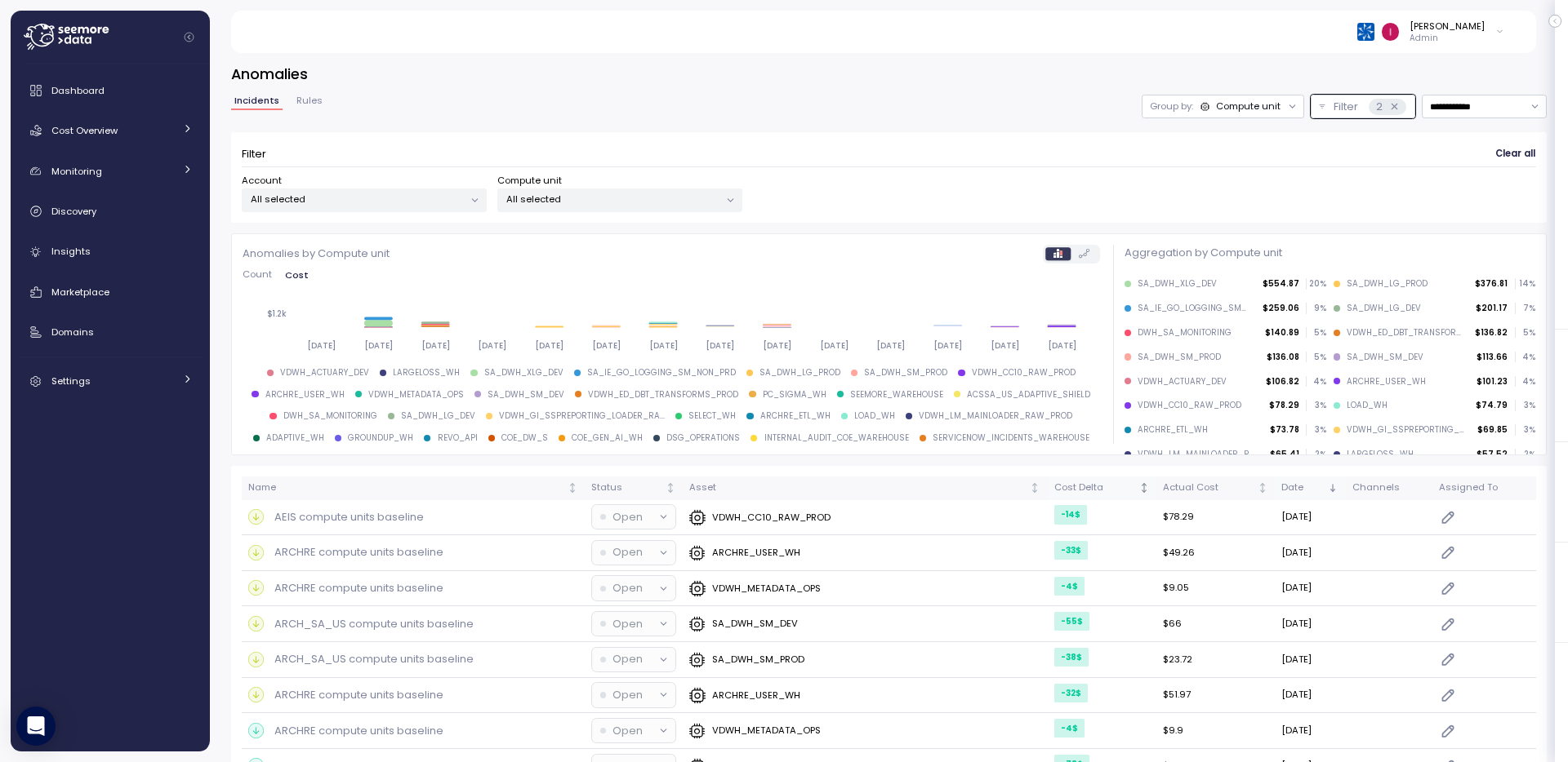
click at [720, 122] on div "**********" at bounding box center [889, 159] width 1316 height 128
click at [1080, 260] on div at bounding box center [1072, 254] width 57 height 19
click at [1079, 255] on icon at bounding box center [1085, 254] width 11 height 9
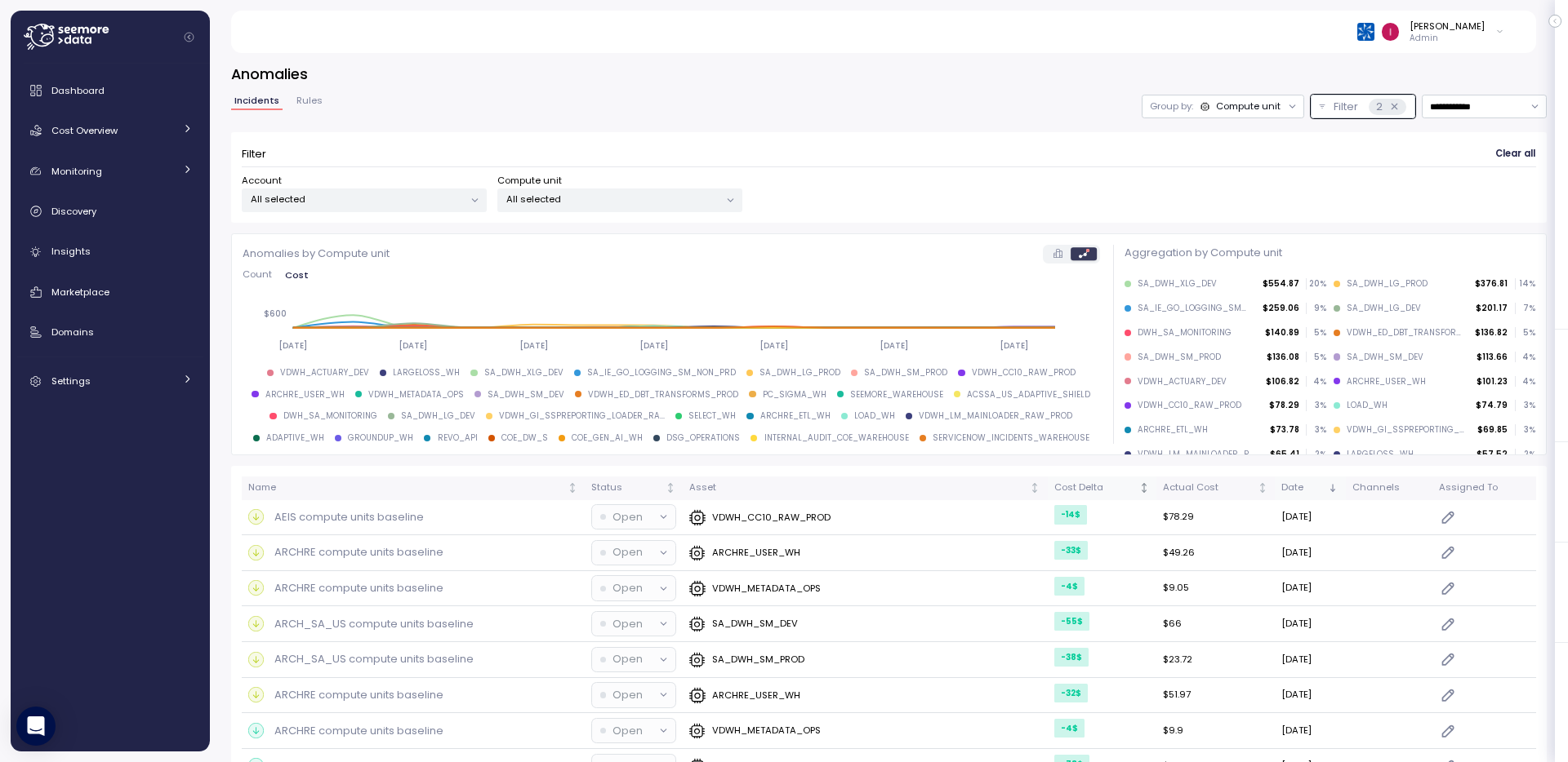
click at [1055, 255] on label at bounding box center [1058, 254] width 25 height 13
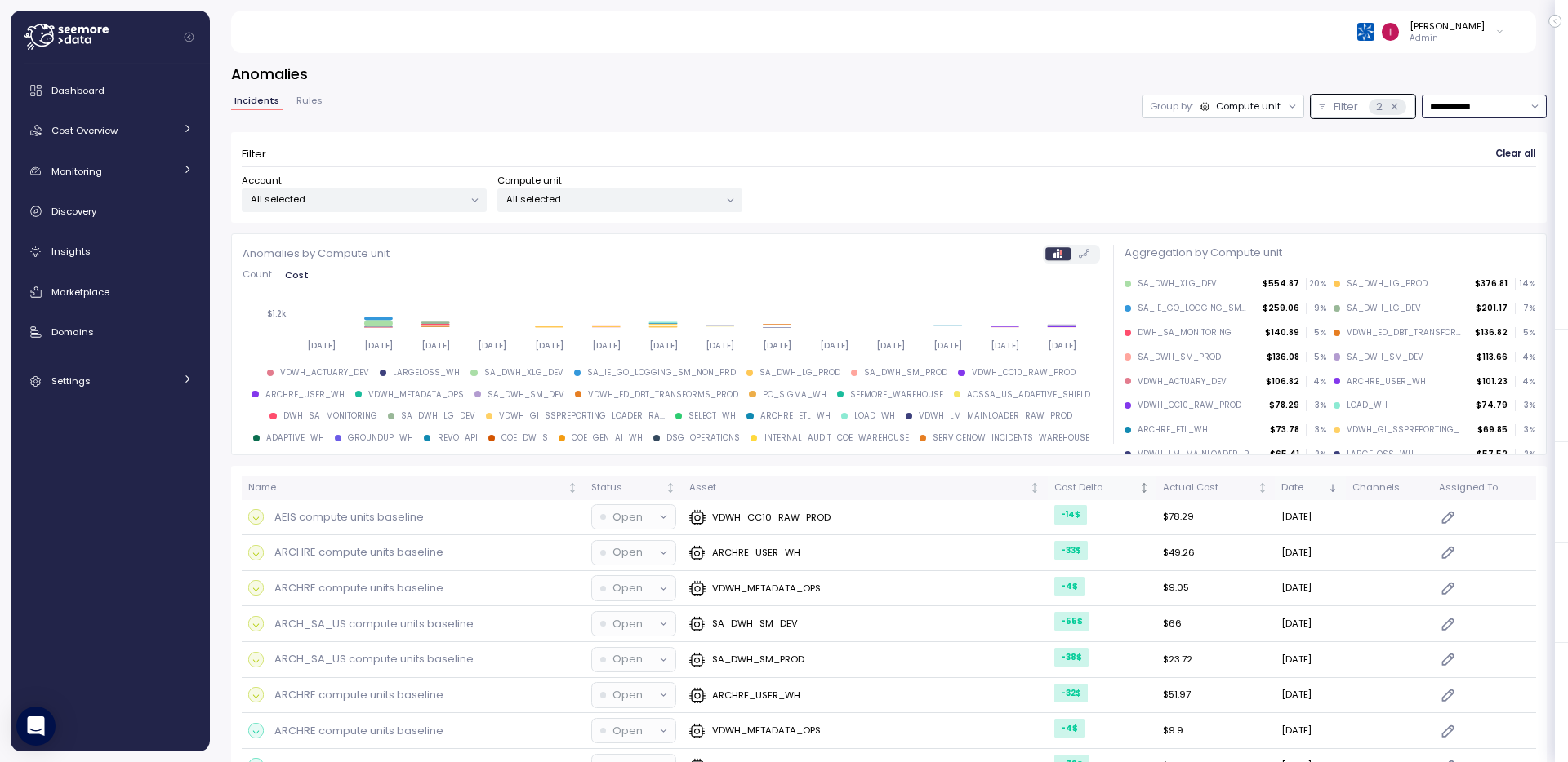
click at [1464, 108] on input "**********" at bounding box center [1484, 107] width 125 height 23
click at [1454, 178] on span "Last 7 days" at bounding box center [1444, 185] width 53 height 14
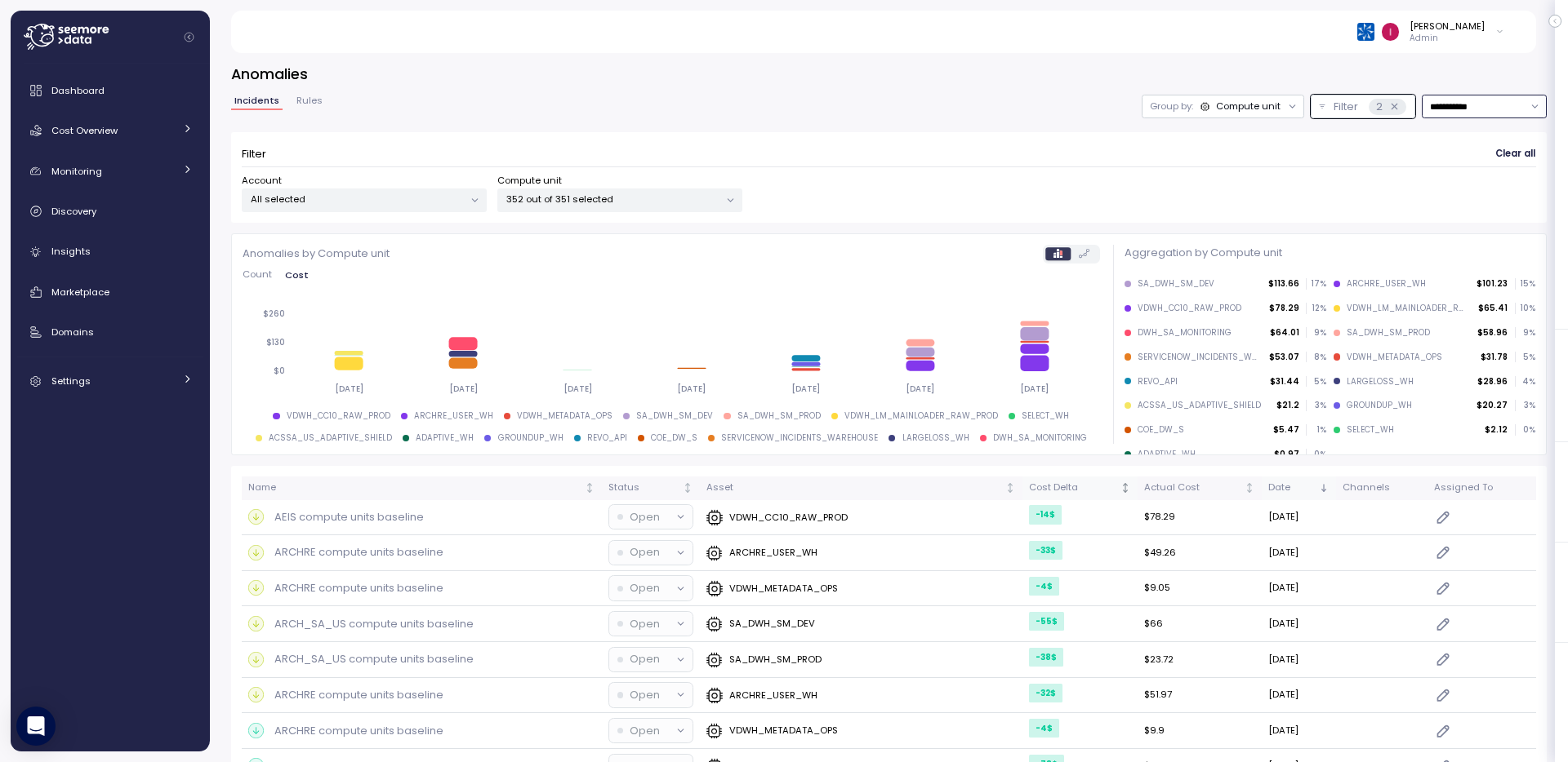
click at [1475, 110] on input "**********" at bounding box center [1484, 107] width 125 height 23
click at [1471, 227] on span "Last 30 days" at bounding box center [1448, 229] width 60 height 14
type input "**********"
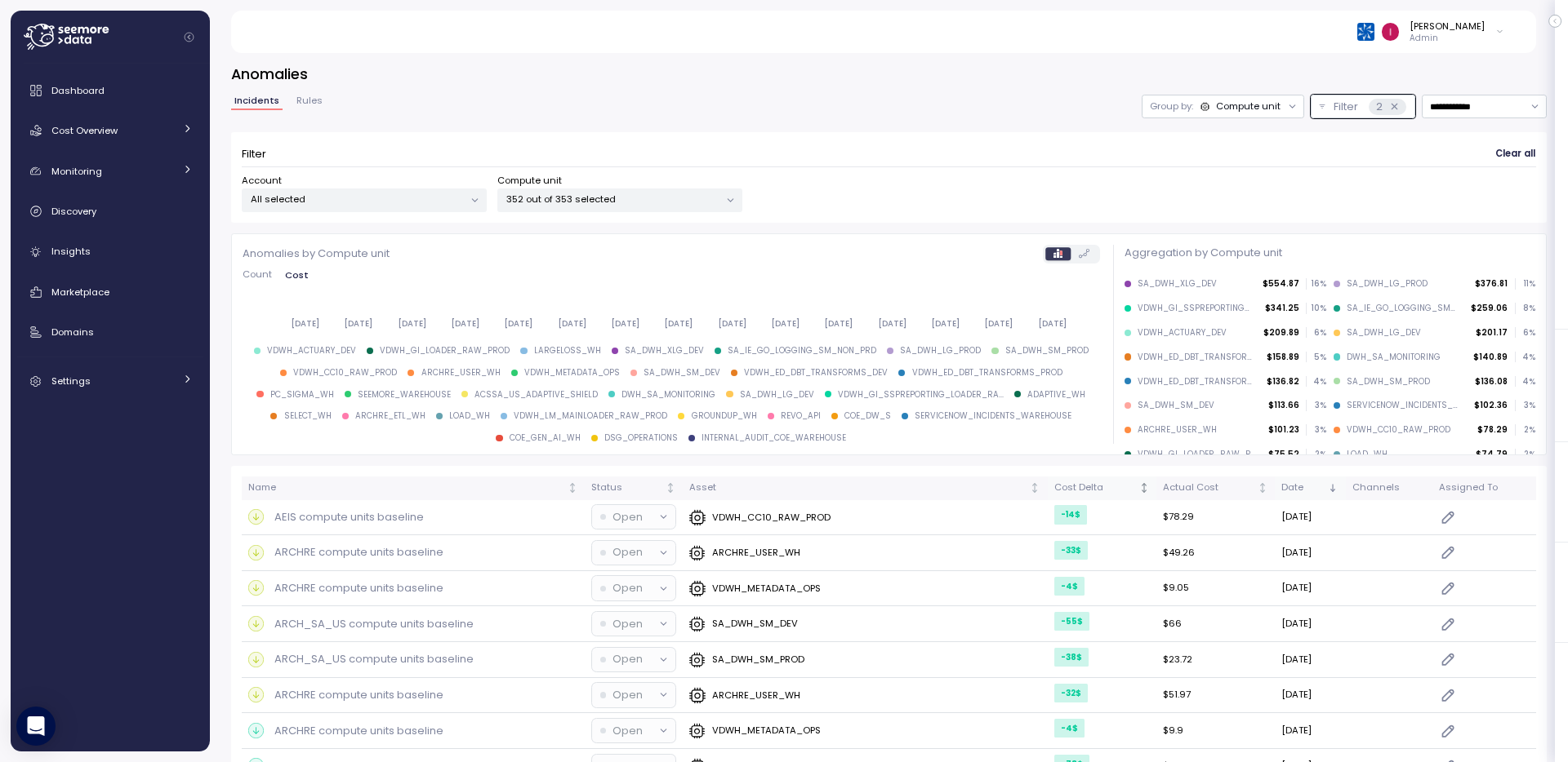
click at [257, 272] on span "Count" at bounding box center [257, 274] width 30 height 9
drag, startPoint x: 301, startPoint y: 275, endPoint x: 1076, endPoint y: 278, distance: 775.0
click at [305, 273] on span "Cost" at bounding box center [297, 274] width 22 height 9
click at [1083, 255] on label at bounding box center [1085, 254] width 27 height 13
click at [823, 288] on div "Count Cost [DATE] [DATE] [DATE] [DATE] [DATE] [DATE] [DATE] [DATE] [DATE] [DATE…" at bounding box center [671, 304] width 858 height 69
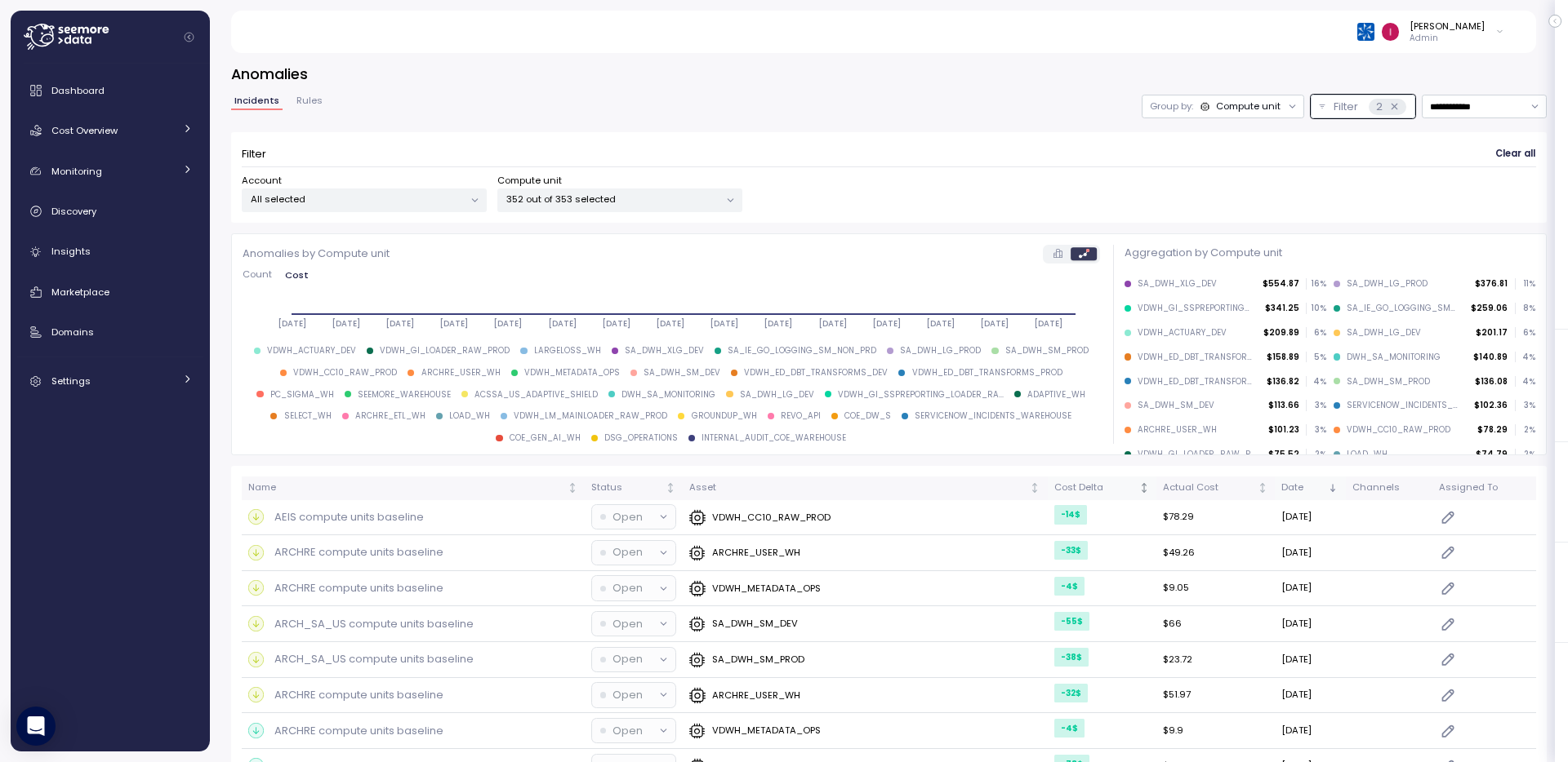
click at [1046, 254] on label at bounding box center [1058, 254] width 25 height 13
click at [260, 278] on span "Count" at bounding box center [257, 274] width 30 height 9
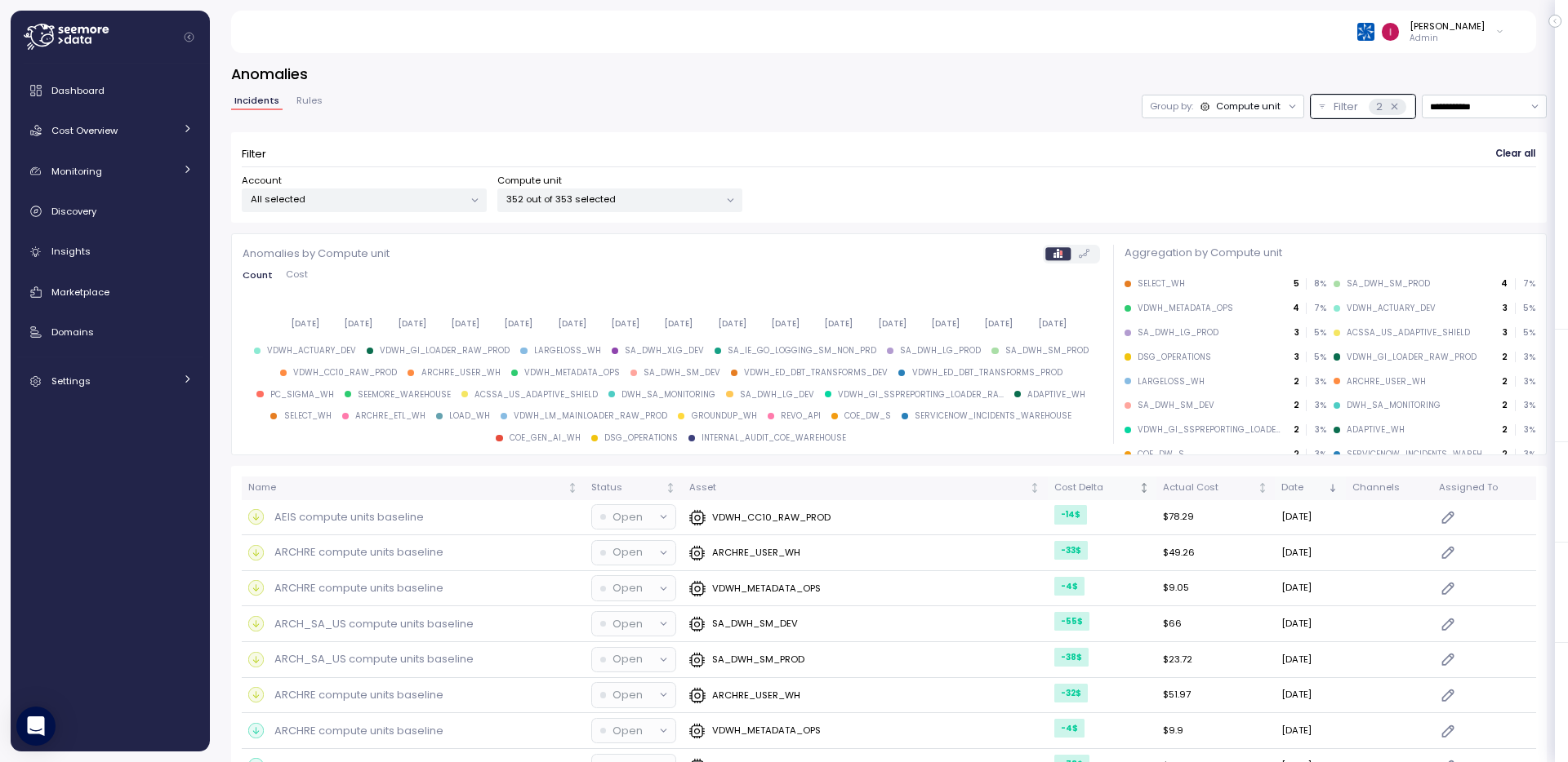
click at [562, 198] on p "352 out of 353 selected" at bounding box center [614, 199] width 213 height 13
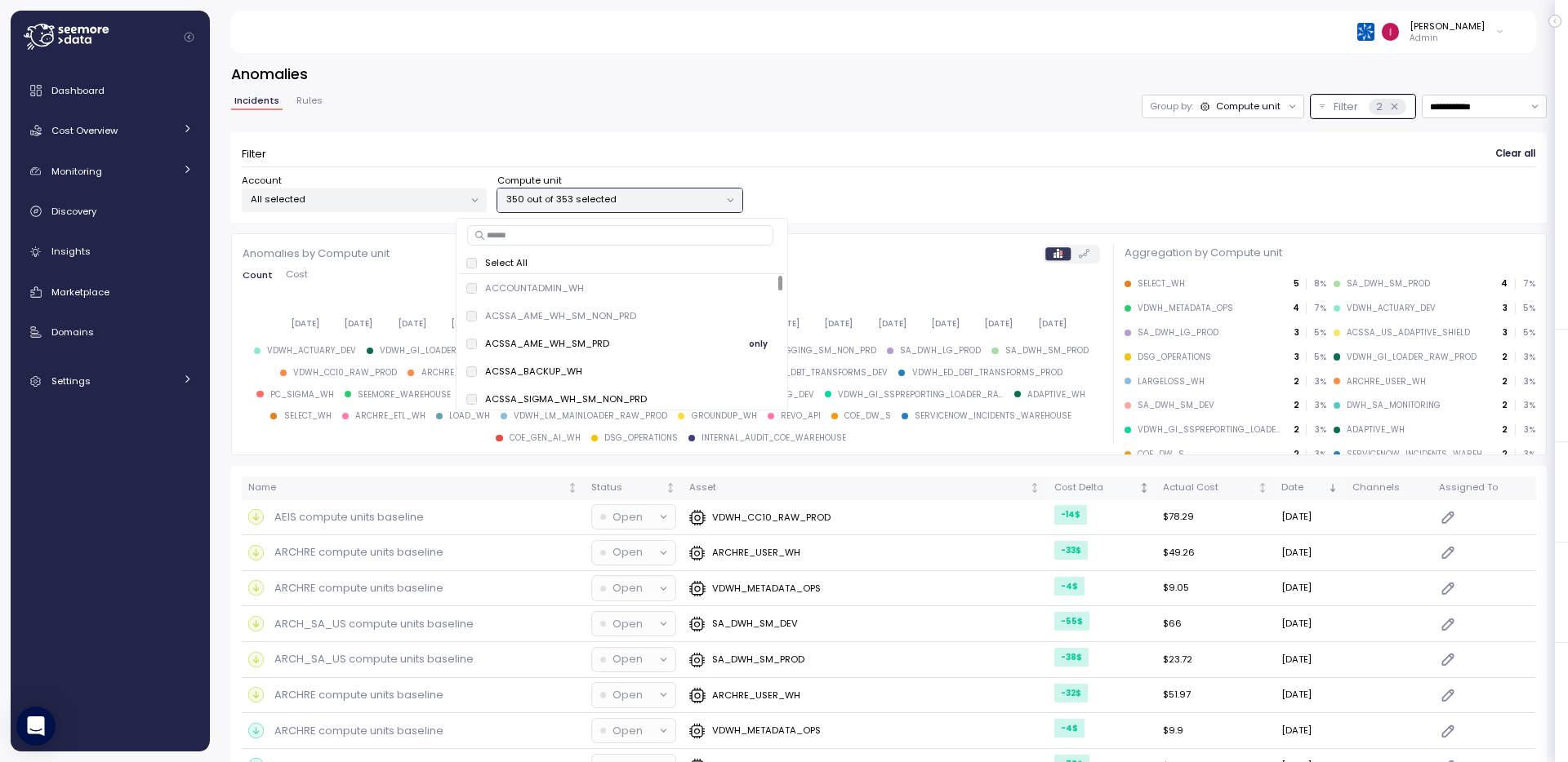
click at [476, 356] on div "ACSSA_AME_WH_SM_PRD only" at bounding box center [623, 343] width 325 height 28
click at [477, 375] on div "ACSSA_BACKUP_WH" at bounding box center [524, 371] width 116 height 13
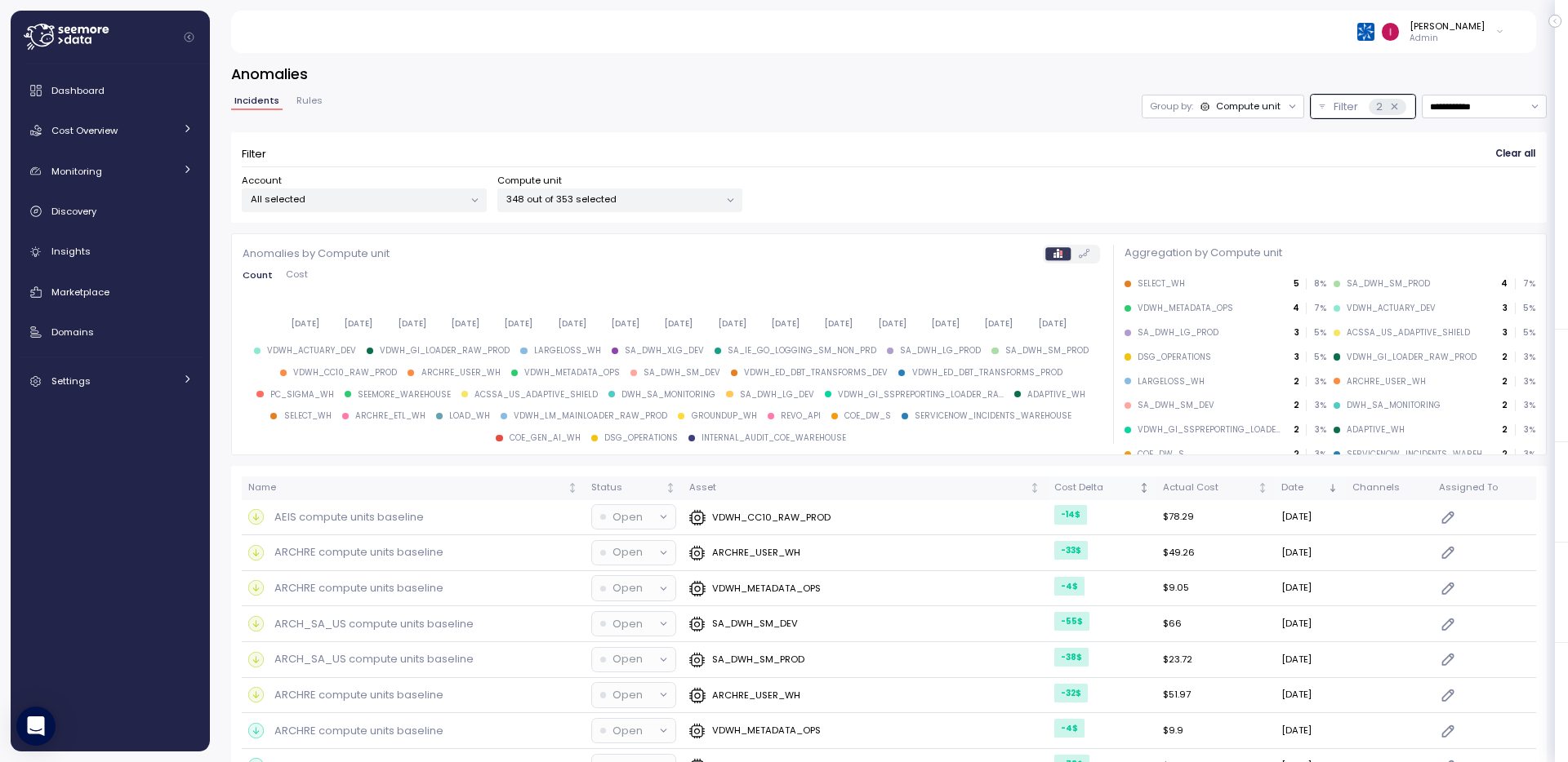
click at [399, 197] on p "All selected" at bounding box center [358, 199] width 213 height 13
drag, startPoint x: 409, startPoint y: 341, endPoint x: 436, endPoint y: 306, distance: 44.2
click at [409, 341] on span "only" at bounding box center [412, 343] width 19 height 18
click at [529, 74] on h3 "Anomalies" at bounding box center [889, 74] width 1316 height 21
click at [614, 193] on p "348 out of 25 selected" at bounding box center [614, 199] width 213 height 13
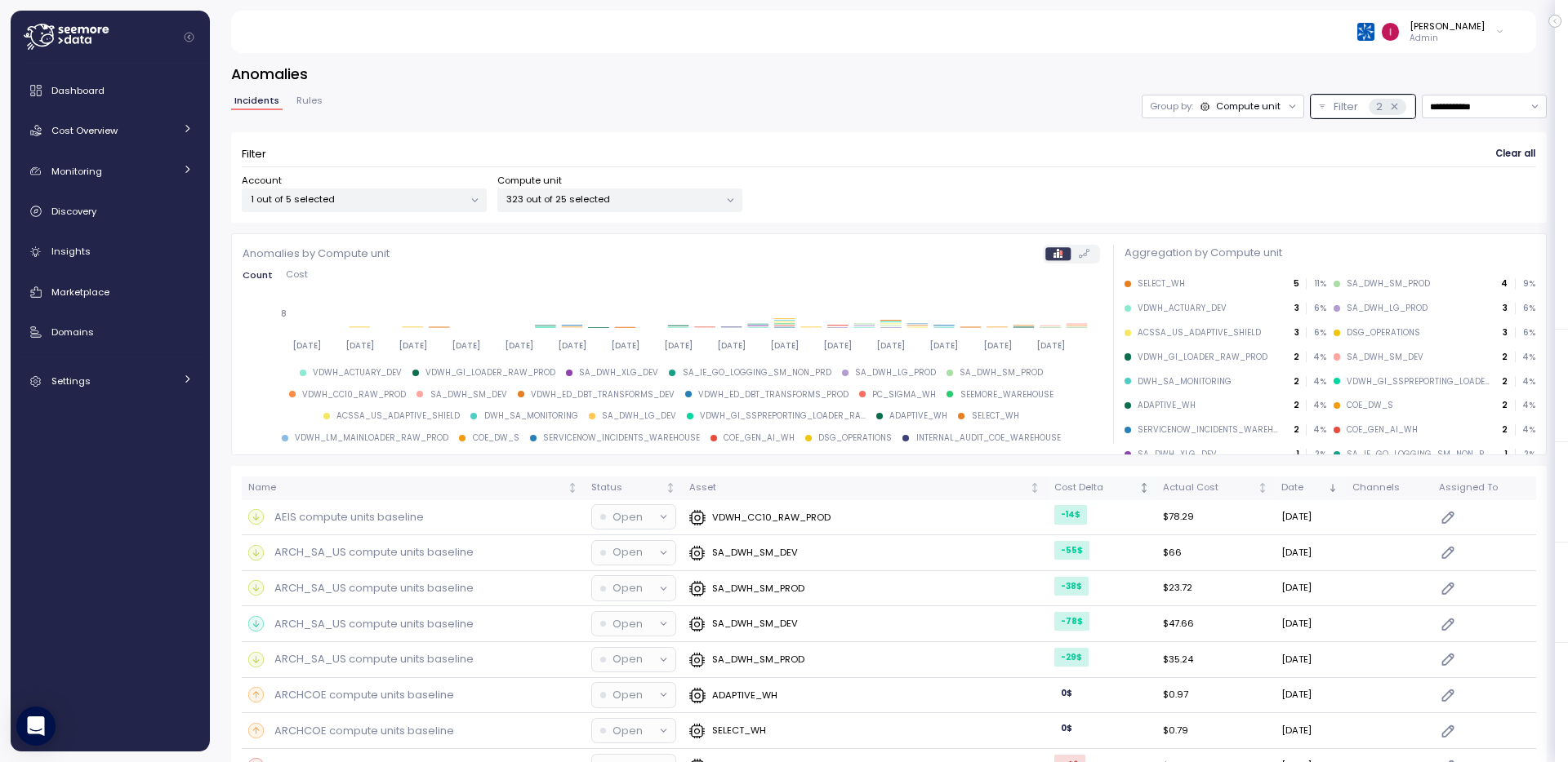
click at [636, 203] on p "323 out of 25 selected" at bounding box center [614, 199] width 213 height 13
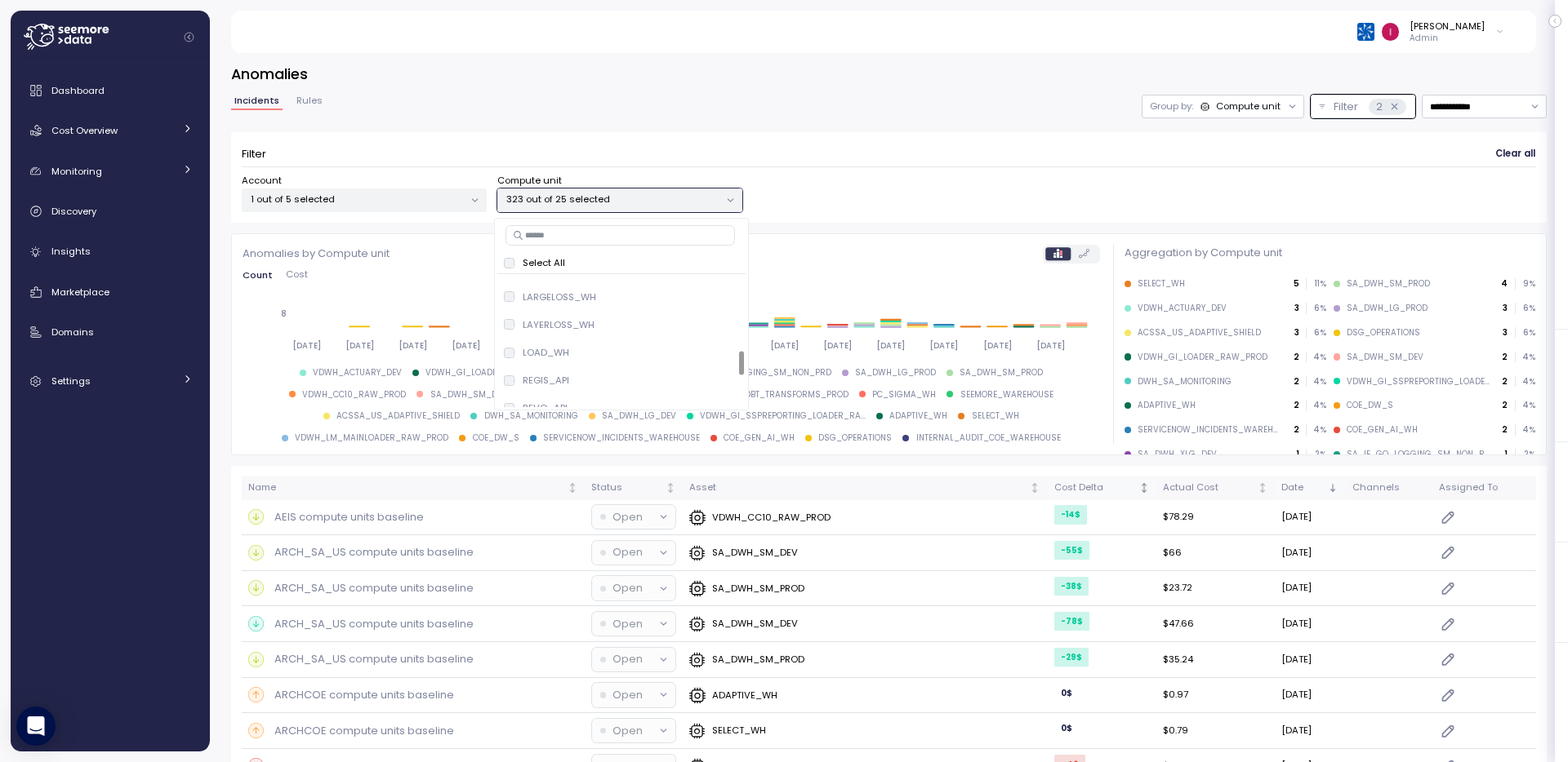
scroll to position [563, 0]
click at [907, 197] on div "Account 1 out of 5 selected Compute unit 323 out of 25 selected" at bounding box center [889, 193] width 1294 height 39
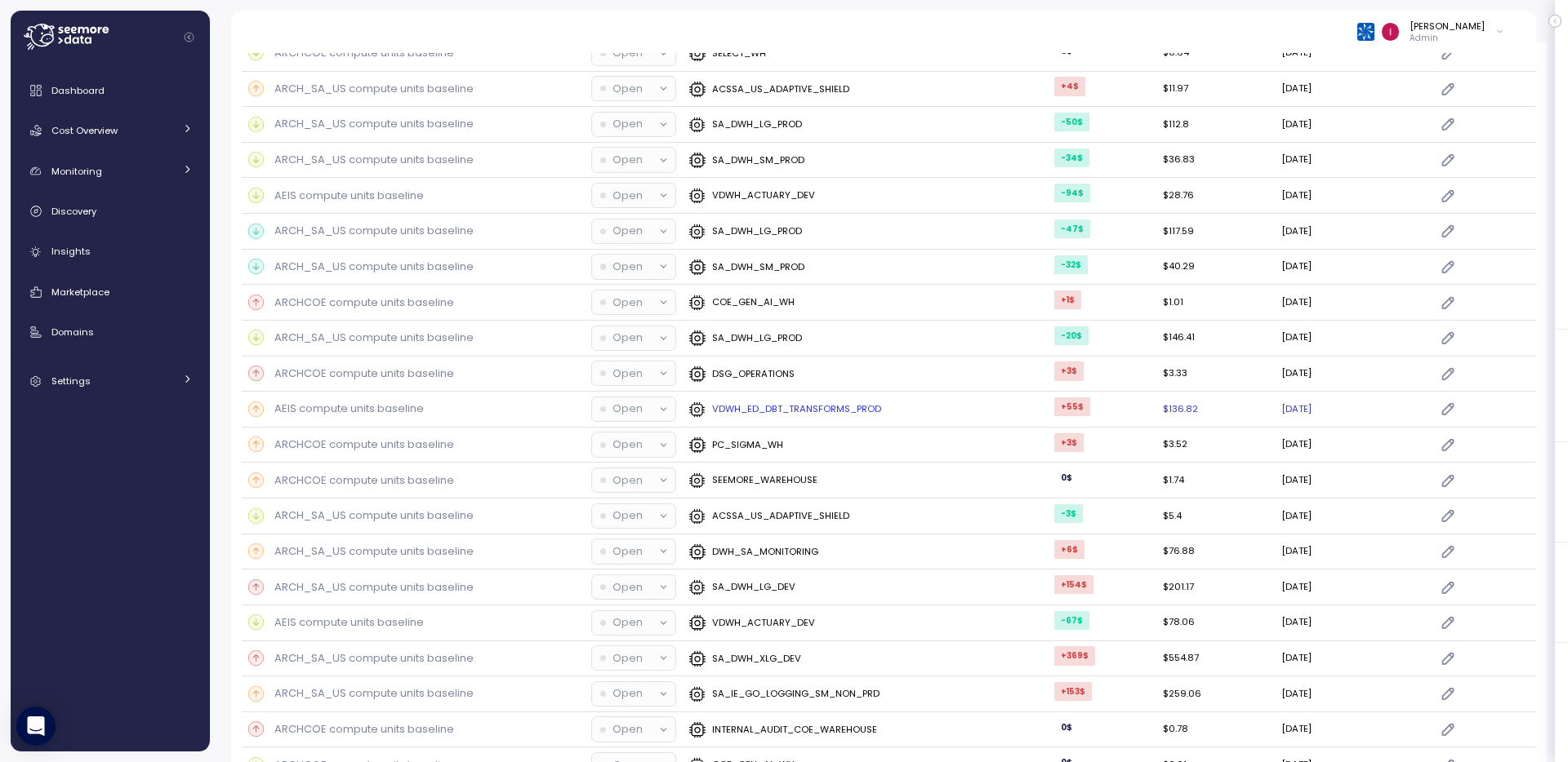
scroll to position [0, 0]
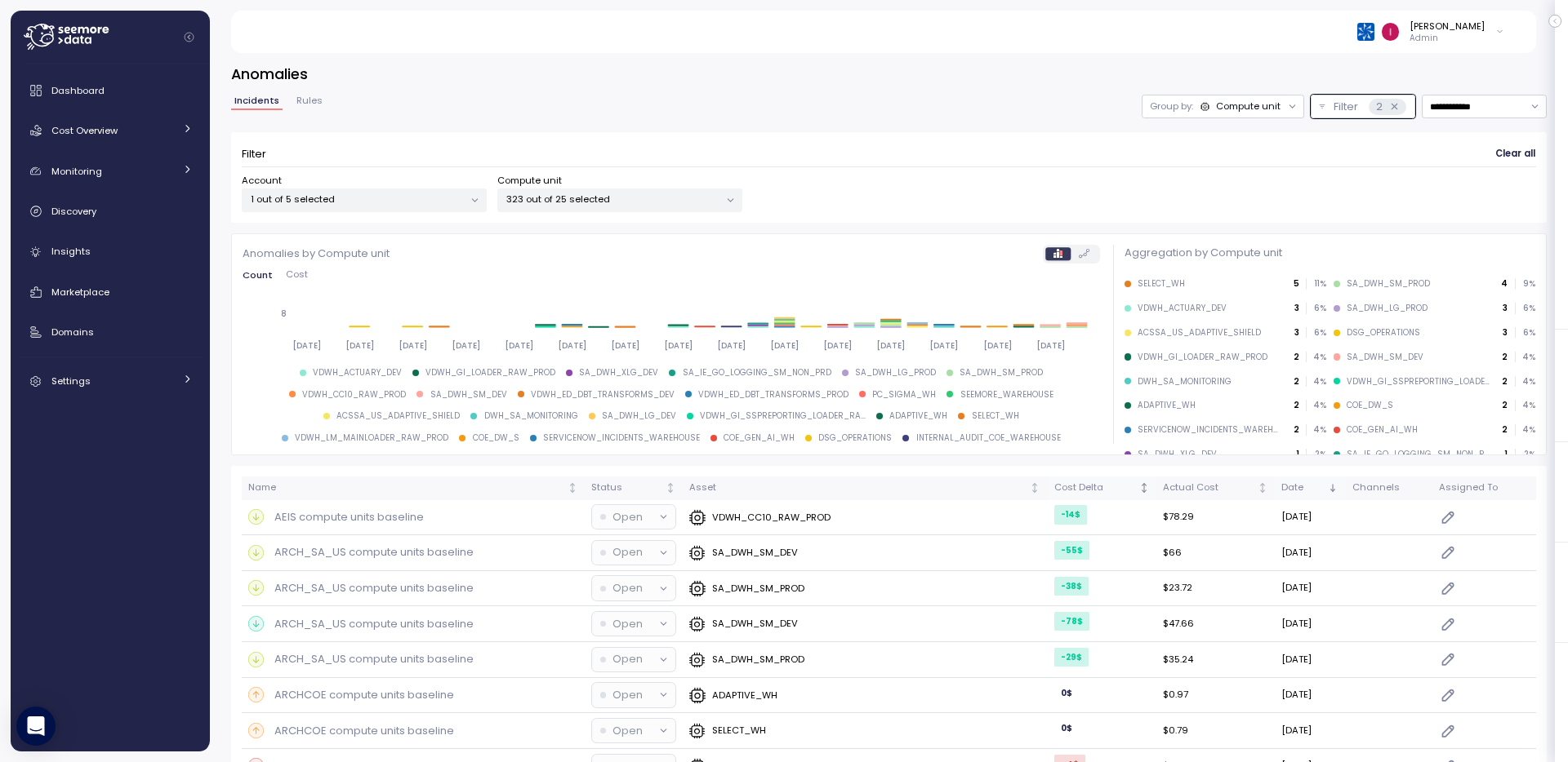
click at [309, 271] on button "Cost" at bounding box center [296, 275] width 35 height 11
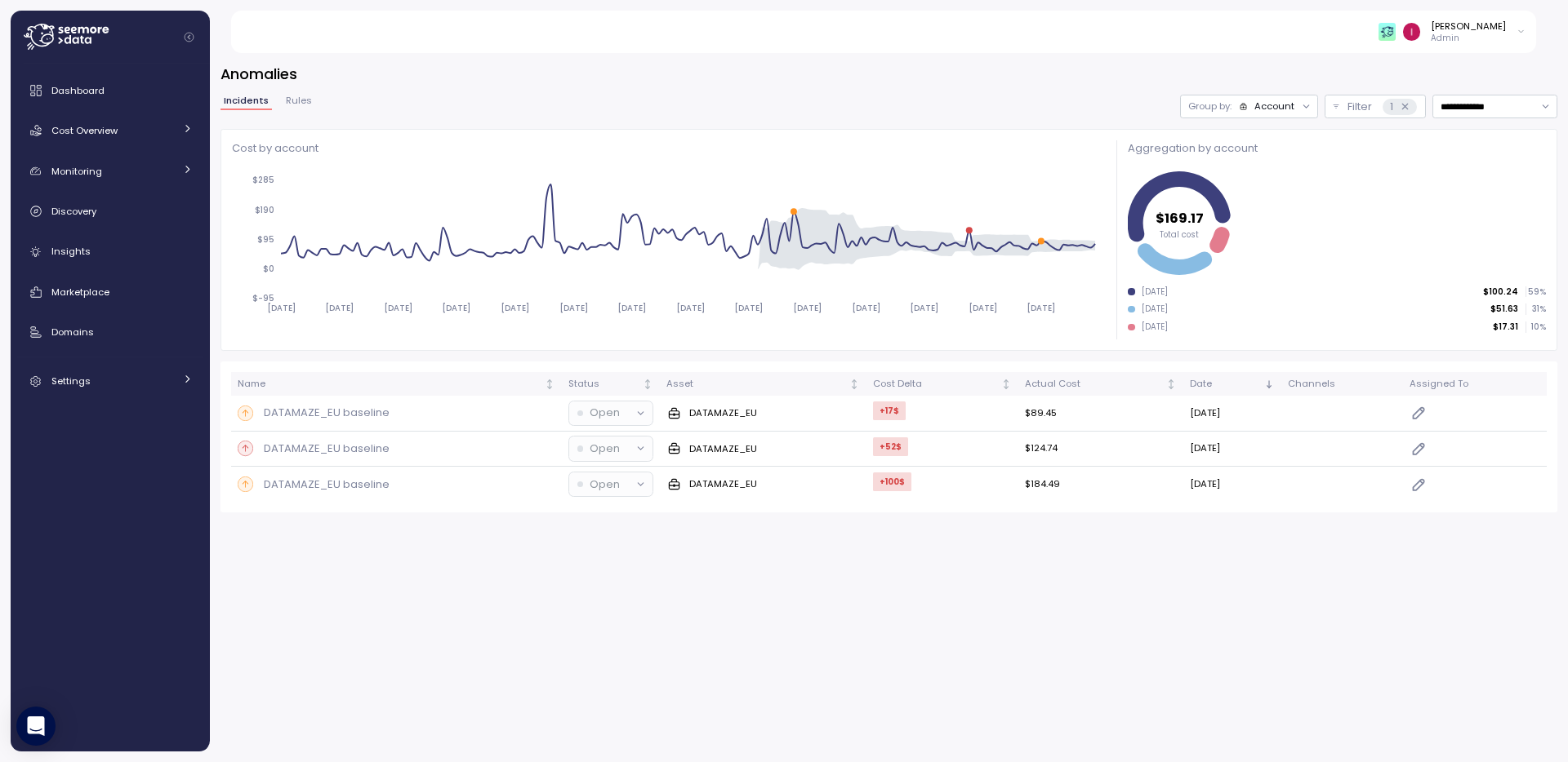
click at [678, 87] on div "**********" at bounding box center [889, 288] width 1337 height 449
